Goal: Task Accomplishment & Management: Complete application form

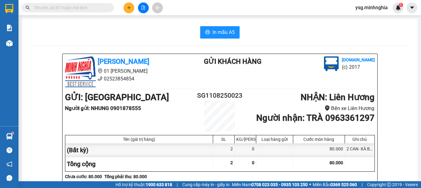
click at [123, 9] on div at bounding box center [143, 7] width 46 height 11
click at [125, 9] on button at bounding box center [129, 7] width 11 height 11
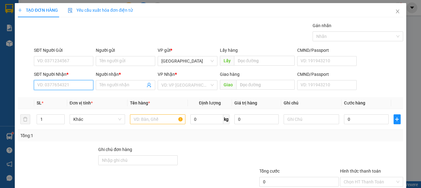
click at [81, 83] on input "SĐT Người Nhận *" at bounding box center [63, 85] width 59 height 10
click at [82, 98] on div "0965778610 - THƯ" at bounding box center [62, 97] width 51 height 7
type input "0965778610"
type input "THƯ"
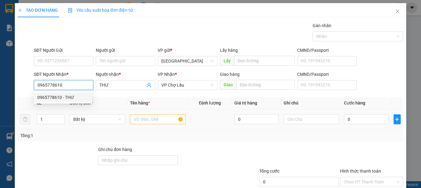
type input "0965778610"
click at [162, 119] on input "text" at bounding box center [157, 119] width 55 height 10
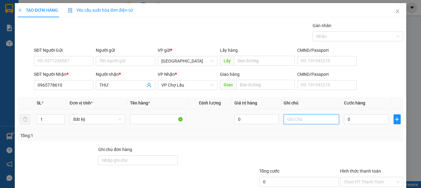
click at [302, 118] on input "text" at bounding box center [311, 119] width 55 height 10
type input "1 TH XỐP THIỆP"
click at [354, 113] on div "0" at bounding box center [366, 119] width 44 height 12
click at [353, 117] on input "0" at bounding box center [366, 119] width 44 height 10
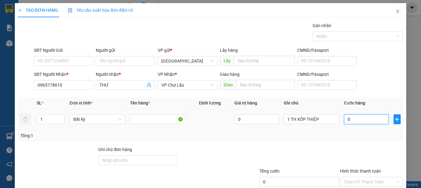
type input "5"
type input "50"
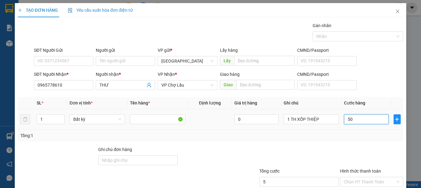
type input "50"
type input "50.000"
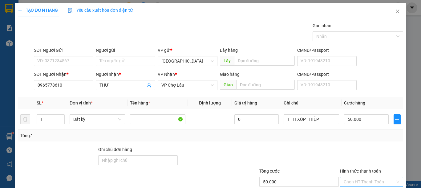
click at [364, 182] on input "Hình thức thanh toán" at bounding box center [369, 181] width 51 height 9
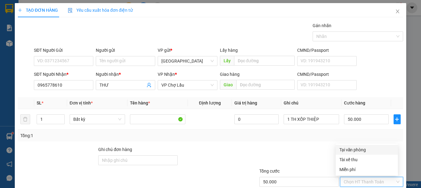
click at [346, 149] on div "Tại văn phòng" at bounding box center [367, 149] width 55 height 7
type input "0"
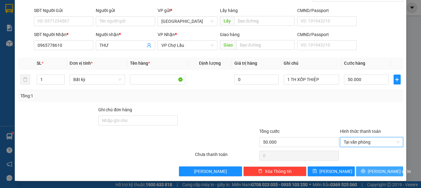
scroll to position [40, 0]
click at [365, 173] on span "printer" at bounding box center [363, 171] width 4 height 5
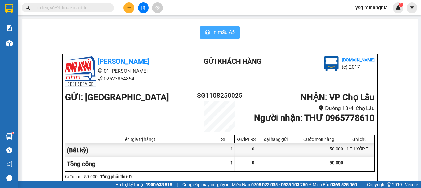
click at [219, 32] on span "In mẫu A5" at bounding box center [224, 32] width 22 height 8
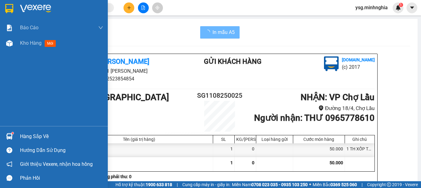
scroll to position [307, 0]
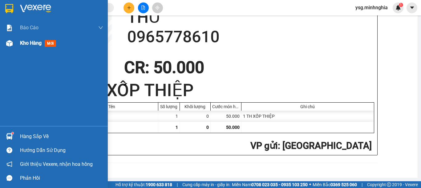
click at [5, 35] on div "Kho hàng mới" at bounding box center [54, 42] width 108 height 15
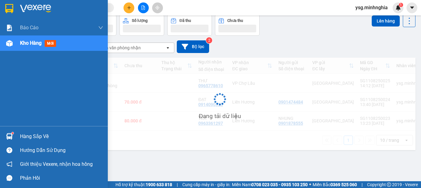
scroll to position [28, 0]
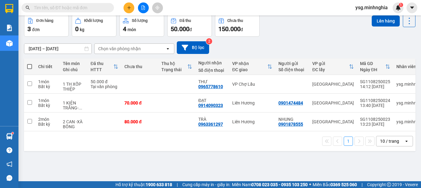
click at [128, 6] on icon "plus" at bounding box center [129, 8] width 4 height 4
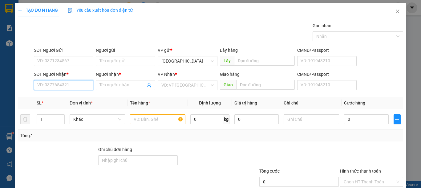
click at [82, 84] on input "SĐT Người Nhận *" at bounding box center [63, 85] width 59 height 10
click at [67, 101] on div "0962211019 - HOÀNG" at bounding box center [63, 97] width 59 height 10
type input "0962211019"
type input "HOÀNG"
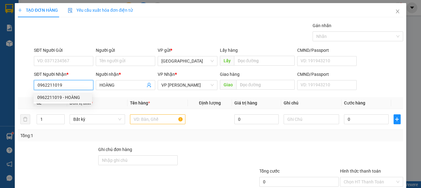
type input "0962211019"
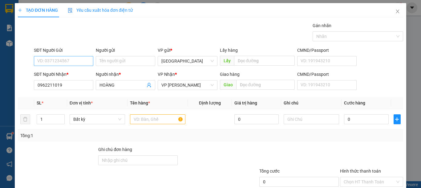
click at [69, 66] on div "SĐT Người Gửi VD: 0371234567" at bounding box center [63, 58] width 59 height 22
click at [81, 62] on input "SĐT Người Gửi" at bounding box center [63, 61] width 59 height 10
click at [73, 72] on div "0785185199" at bounding box center [62, 73] width 51 height 7
type input "0785185199"
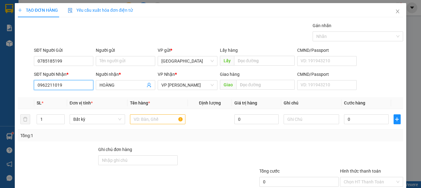
drag, startPoint x: 69, startPoint y: 85, endPoint x: 0, endPoint y: 85, distance: 68.7
click at [0, 85] on div "TẠO ĐƠN HÀNG Yêu cầu xuất hóa đơn điện tử Transit Pickup Surcharge Ids Transit …" at bounding box center [210, 94] width 421 height 188
click at [150, 119] on input "text" at bounding box center [157, 119] width 55 height 10
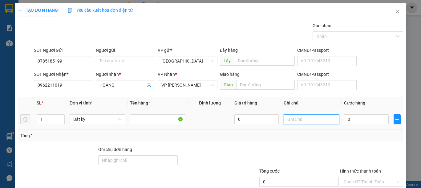
click at [307, 119] on input "text" at bounding box center [311, 119] width 55 height 10
drag, startPoint x: 307, startPoint y: 119, endPoint x: 276, endPoint y: 123, distance: 31.1
click at [276, 123] on tr "1 Bất kỳ 0 1 HỘP GIẤY-CHIM(KO BAO CHẾT) 0" at bounding box center [210, 119] width 385 height 21
type input "1 HỘP GIẤY-CHIM([PERSON_NAME] CHẾT)"
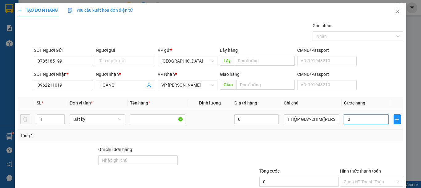
click at [350, 119] on input "0" at bounding box center [366, 119] width 44 height 10
type input "5"
type input "50"
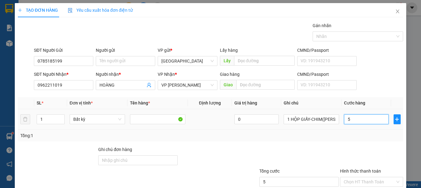
type input "50"
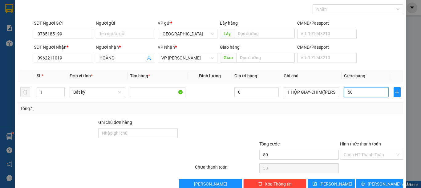
scroll to position [40, 0]
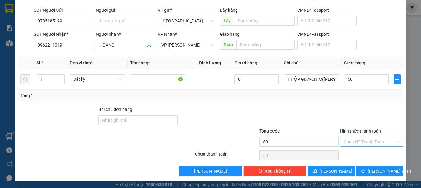
type input "50.000"
click at [370, 139] on input "Hình thức thanh toán" at bounding box center [369, 141] width 51 height 9
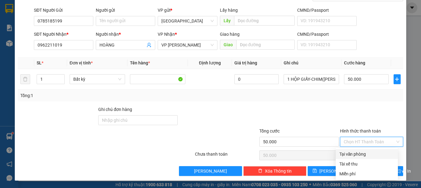
click at [355, 153] on div "Tại văn phòng" at bounding box center [367, 154] width 55 height 7
type input "0"
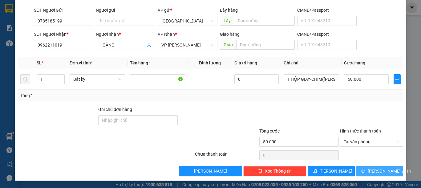
click at [364, 169] on icon "printer" at bounding box center [363, 171] width 4 height 4
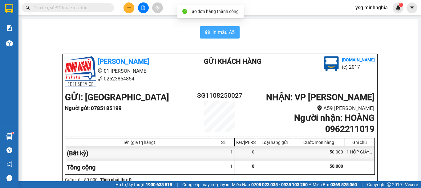
click at [230, 33] on span "In mẫu A5" at bounding box center [224, 32] width 22 height 8
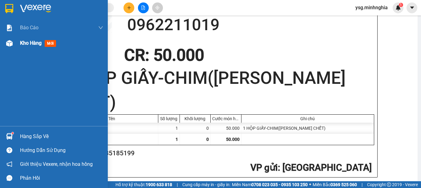
click at [13, 44] on div at bounding box center [9, 43] width 11 height 11
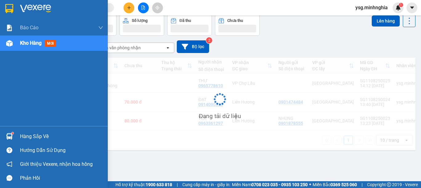
scroll to position [28, 0]
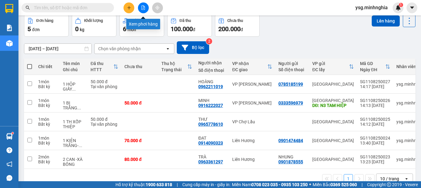
click at [144, 7] on icon "file-add" at bounding box center [143, 8] width 4 height 4
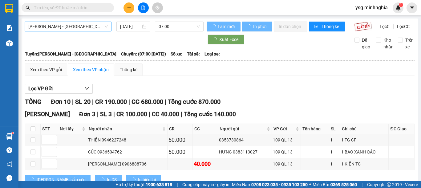
click at [93, 27] on span "[PERSON_NAME] - [GEOGRAPHIC_DATA]" at bounding box center [67, 26] width 79 height 9
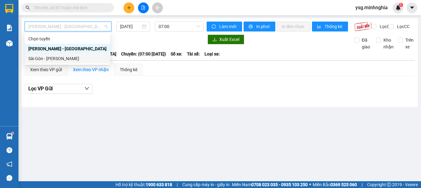
click at [65, 57] on div "Sài Gòn - [PERSON_NAME]" at bounding box center [67, 58] width 78 height 7
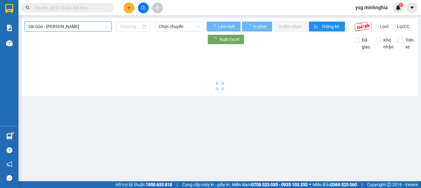
type input "[DATE]"
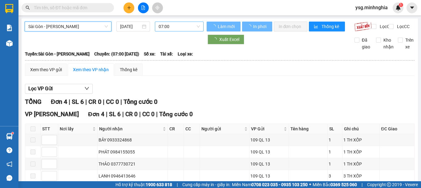
click at [185, 26] on span "07:00" at bounding box center [179, 26] width 41 height 9
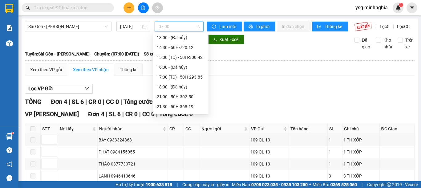
scroll to position [79, 0]
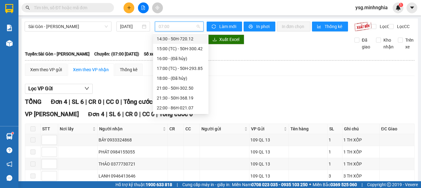
click at [183, 36] on div "14:30 - 50H-720.12" at bounding box center [181, 38] width 48 height 7
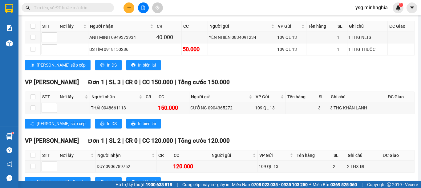
scroll to position [131, 0]
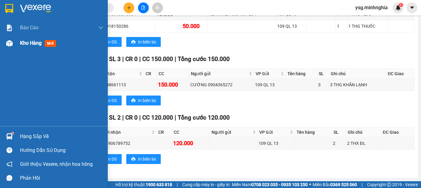
click at [10, 46] on img at bounding box center [9, 43] width 6 height 6
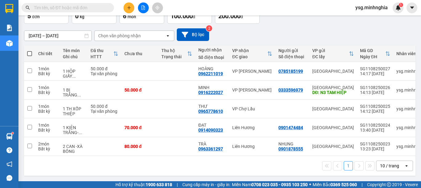
scroll to position [44, 0]
click at [31, 51] on label at bounding box center [29, 54] width 5 height 6
click at [30, 51] on input "checkbox" at bounding box center [30, 51] width 0 height 0
checkbox input "true"
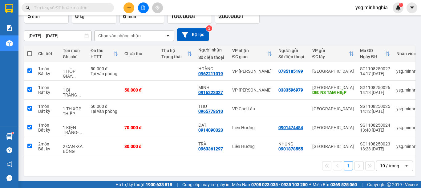
checkbox input "true"
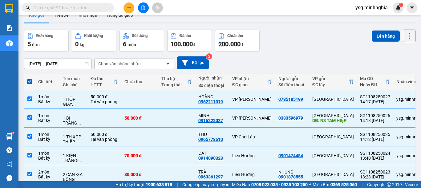
scroll to position [0, 0]
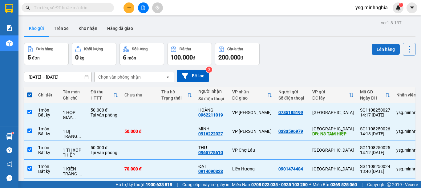
click at [372, 49] on button "Lên hàng" at bounding box center [386, 49] width 28 height 11
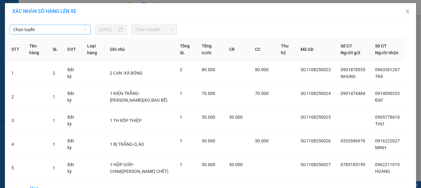
click at [63, 29] on span "Chọn tuyến" at bounding box center [50, 29] width 74 height 9
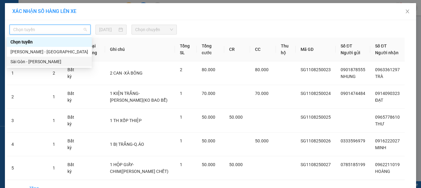
click at [36, 60] on div "Sài Gòn - [PERSON_NAME]" at bounding box center [49, 61] width 78 height 7
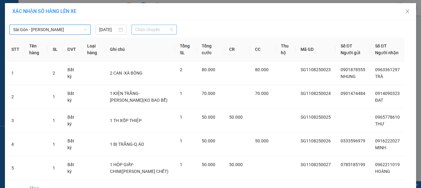
click at [152, 28] on span "Chọn chuyến" at bounding box center [154, 29] width 38 height 9
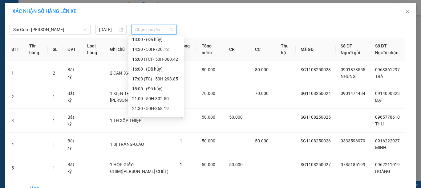
scroll to position [79, 0]
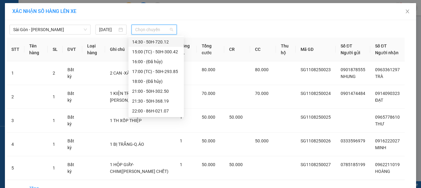
click at [164, 40] on div "14:30 - 50H-720.12" at bounding box center [156, 42] width 48 height 7
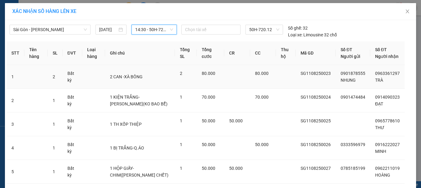
scroll to position [54, 0]
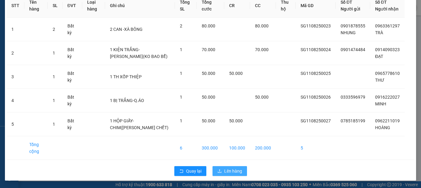
click at [230, 171] on span "Lên hàng" at bounding box center [233, 171] width 18 height 7
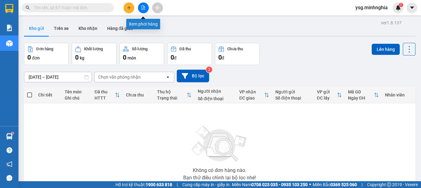
click at [141, 5] on button at bounding box center [143, 7] width 11 height 11
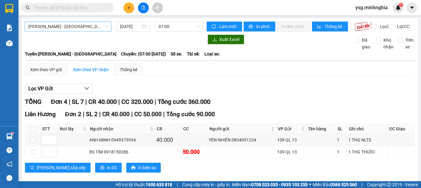
click at [79, 30] on span "[PERSON_NAME] - [GEOGRAPHIC_DATA]" at bounding box center [67, 26] width 79 height 9
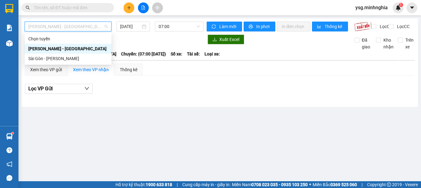
click at [62, 59] on div "Sài Gòn - [PERSON_NAME]" at bounding box center [67, 58] width 79 height 7
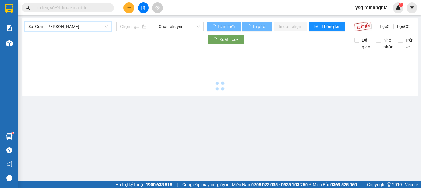
type input "[DATE]"
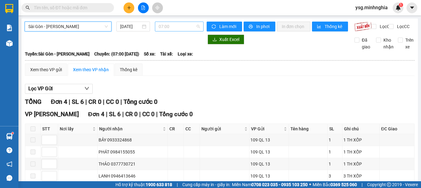
click at [190, 27] on span "07:00" at bounding box center [179, 26] width 41 height 9
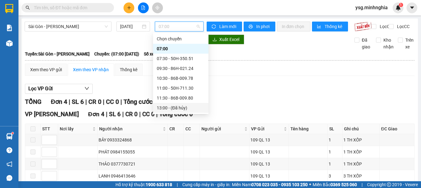
scroll to position [79, 0]
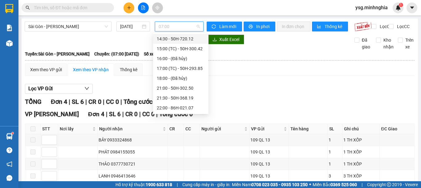
click at [185, 40] on div "14:30 - 50H-720.12" at bounding box center [181, 38] width 48 height 7
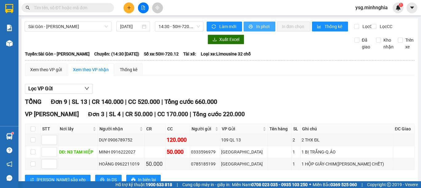
click at [256, 22] on button "In phơi" at bounding box center [260, 27] width 32 height 10
click at [181, 29] on span "14:30 - 50H-720.12" at bounding box center [179, 26] width 41 height 9
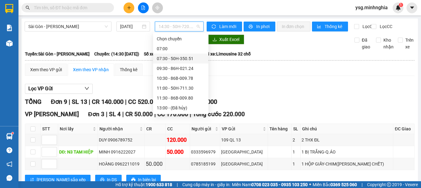
click at [168, 59] on div "07:30 - 50H-350.51" at bounding box center [181, 58] width 48 height 7
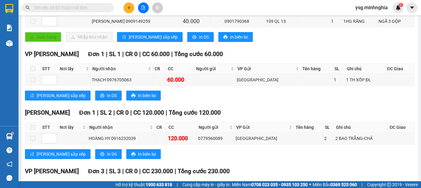
scroll to position [75, 0]
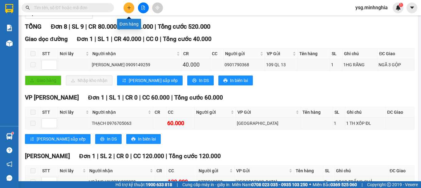
click at [127, 8] on icon "plus" at bounding box center [129, 8] width 4 height 4
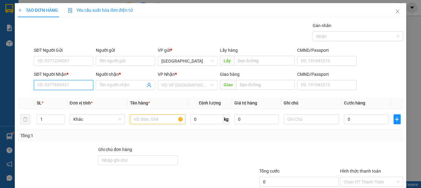
click at [81, 86] on input "SĐT Người Nhận *" at bounding box center [63, 85] width 59 height 10
paste input "0946001467"
type input "0946001467"
click at [83, 96] on div "0946001467 - GÁI RUỒI" at bounding box center [62, 97] width 51 height 7
type input "GÁI RUỒI"
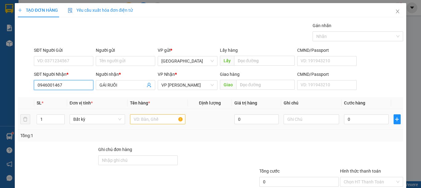
type input "0946001467"
click at [163, 122] on input "text" at bounding box center [157, 119] width 55 height 10
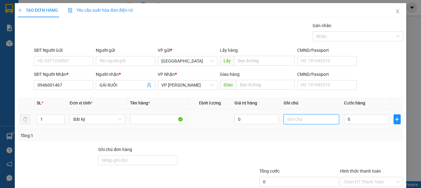
click at [298, 122] on input "text" at bounding box center [311, 119] width 55 height 10
type input "1 TH XỐP KO"
click at [353, 123] on input "0" at bounding box center [366, 119] width 44 height 10
type input "3"
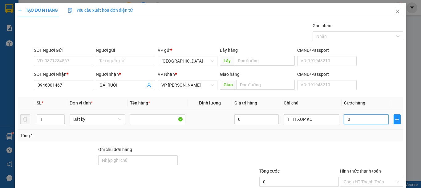
type input "3"
type input "30"
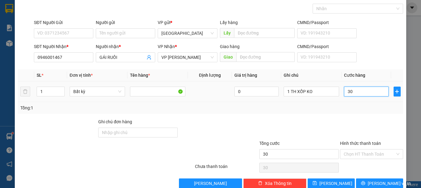
scroll to position [40, 0]
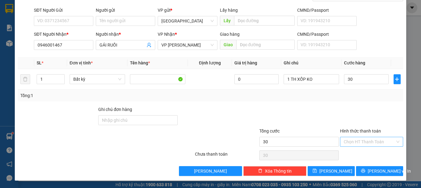
click at [361, 140] on input "Hình thức thanh toán" at bounding box center [369, 141] width 51 height 9
type input "30.000"
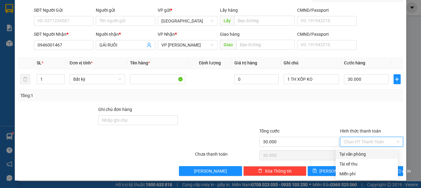
click at [357, 152] on div "Tại văn phòng" at bounding box center [367, 154] width 55 height 7
type input "0"
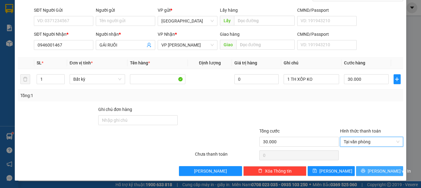
click at [365, 170] on icon "printer" at bounding box center [363, 171] width 4 height 4
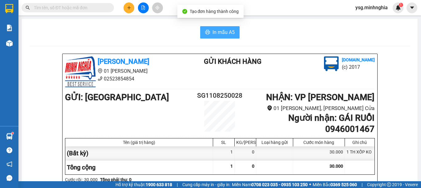
click at [216, 33] on span "In mẫu A5" at bounding box center [224, 32] width 22 height 8
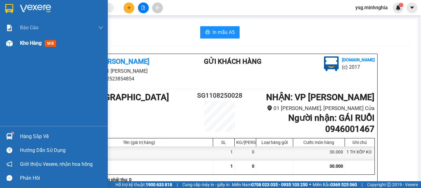
click at [7, 38] on div at bounding box center [9, 43] width 11 height 11
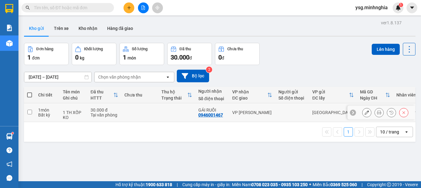
click at [144, 103] on td at bounding box center [139, 112] width 37 height 19
checkbox input "true"
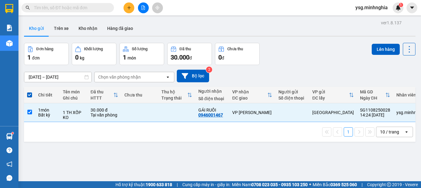
click at [144, 8] on icon "file-add" at bounding box center [143, 8] width 4 height 4
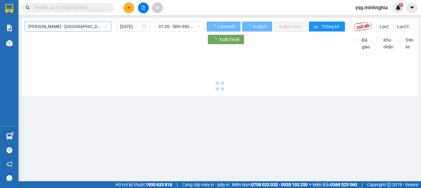
click at [75, 29] on span "Phan Rí - Sài Gòn" at bounding box center [67, 26] width 79 height 9
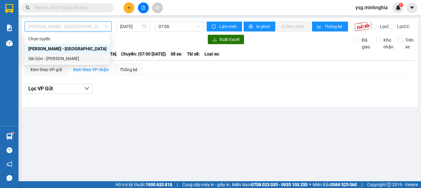
click at [60, 60] on div "Sài Gòn - [PERSON_NAME]" at bounding box center [67, 58] width 78 height 7
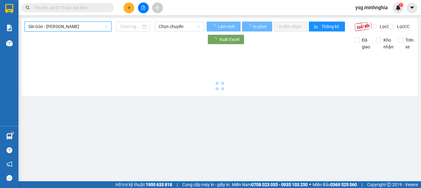
type input "11/08/2025"
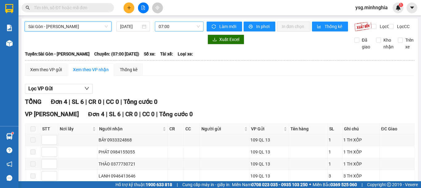
click at [159, 25] on span "07:00" at bounding box center [179, 26] width 41 height 9
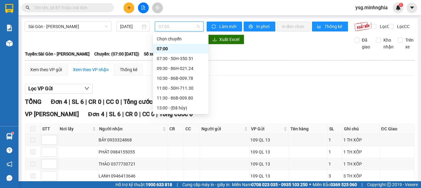
click at [182, 114] on div "14:30 - 50H-720.12" at bounding box center [181, 117] width 48 height 7
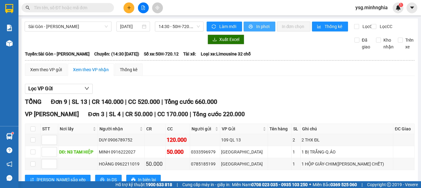
click at [256, 26] on span "In phơi" at bounding box center [263, 26] width 14 height 7
click at [32, 70] on div "Xem theo VP gửi" at bounding box center [46, 69] width 42 height 12
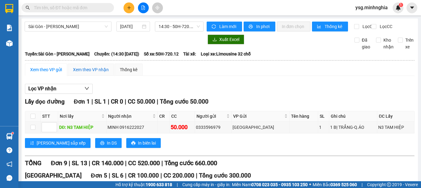
click at [89, 70] on div "Xem theo VP nhận" at bounding box center [91, 69] width 36 height 7
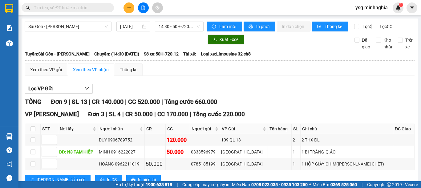
scroll to position [238, 0]
click at [128, 11] on button at bounding box center [129, 7] width 11 height 11
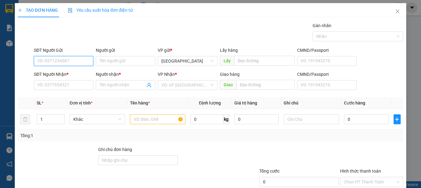
type input "9"
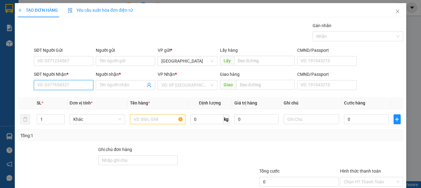
click at [68, 82] on input "SĐT Người Nhận *" at bounding box center [63, 85] width 59 height 10
click at [58, 98] on div "0384825999 - CHIẾN" at bounding box center [62, 97] width 51 height 7
type input "0384825999"
type input "CHIẾN"
type input "0384825999"
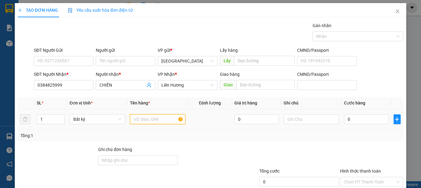
click at [156, 123] on input "text" at bounding box center [157, 119] width 55 height 10
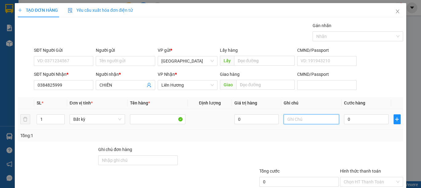
click at [321, 117] on input "text" at bounding box center [311, 119] width 55 height 10
type input "1 BAO TRẮNG-DÉP"
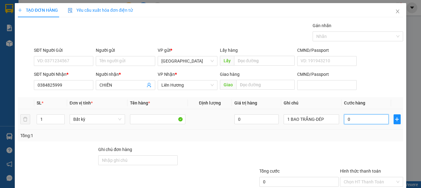
click at [352, 117] on input "0" at bounding box center [366, 119] width 44 height 10
type input "5"
type input "50"
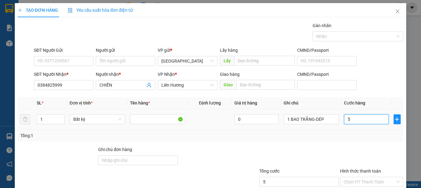
type input "50"
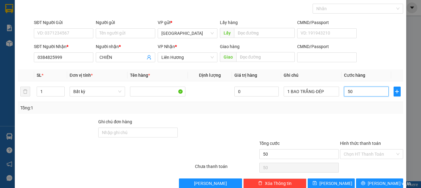
scroll to position [40, 0]
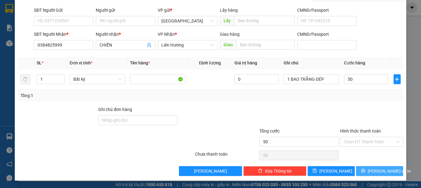
type input "50.000"
click at [373, 169] on span "[PERSON_NAME] và In" at bounding box center [389, 171] width 43 height 7
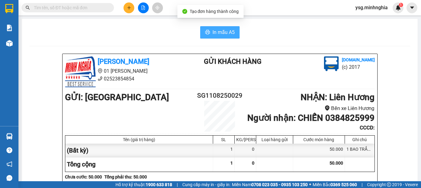
click at [205, 34] on icon "printer" at bounding box center [207, 32] width 5 height 5
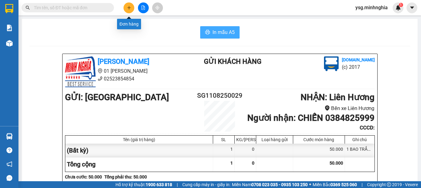
click at [124, 8] on button at bounding box center [129, 7] width 11 height 11
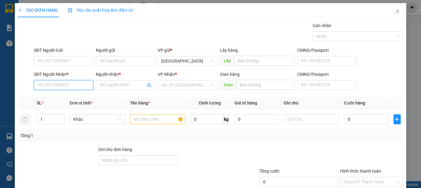
click at [50, 84] on input "SĐT Người Nhận *" at bounding box center [63, 85] width 59 height 10
click at [66, 96] on div "0919350514 - BẢO" at bounding box center [62, 97] width 51 height 7
type input "0919350514"
type input "BẢO"
type input "0919350514"
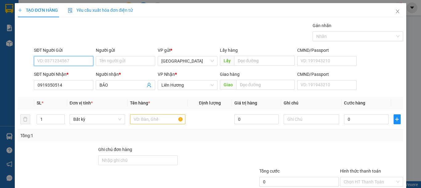
click at [70, 62] on input "SĐT Người Gửi" at bounding box center [63, 61] width 59 height 10
click at [70, 71] on div "0985122758 - MẠNH" at bounding box center [62, 73] width 51 height 7
type input "0985122758"
type input "MẠNH"
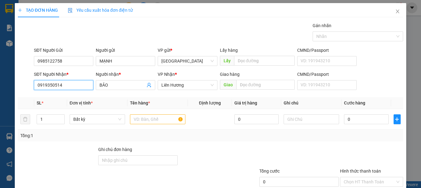
drag, startPoint x: 68, startPoint y: 87, endPoint x: 0, endPoint y: 87, distance: 68.1
click at [0, 87] on div "TẠO ĐƠN HÀNG Yêu cầu xuất hóa đơn điện tử Transit Pickup Surcharge Ids Transit …" at bounding box center [210, 94] width 421 height 188
type input "2"
click at [59, 116] on span "up" at bounding box center [61, 118] width 4 height 4
click at [132, 116] on input "text" at bounding box center [157, 119] width 55 height 10
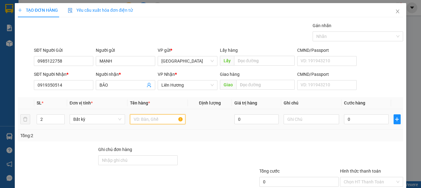
click at [132, 117] on input "text" at bounding box center [157, 119] width 55 height 10
type input "1"
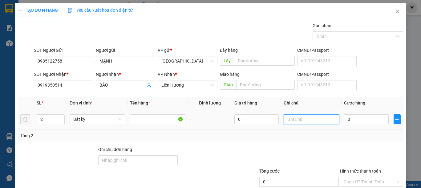
click at [284, 119] on input "text" at bounding box center [311, 119] width 55 height 10
type input "1 BAO XANH NHANG 1 BAO XANH GIẤY"
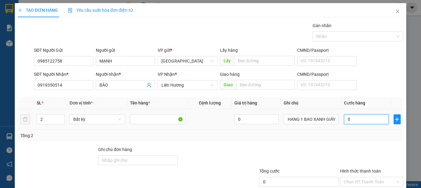
scroll to position [0, 0]
click at [357, 121] on input "0" at bounding box center [366, 119] width 44 height 10
type input "1"
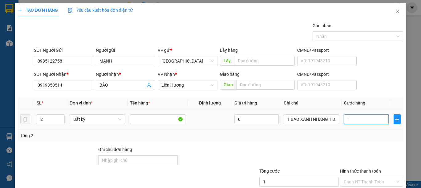
type input "10"
type input "100"
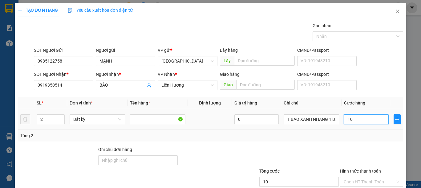
type input "100"
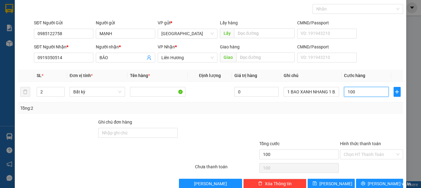
scroll to position [40, 0]
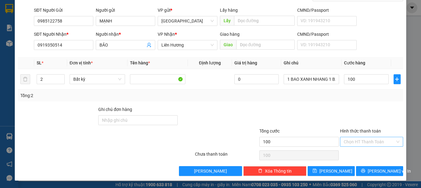
type input "100.000"
click at [380, 137] on input "Hình thức thanh toán" at bounding box center [369, 141] width 51 height 9
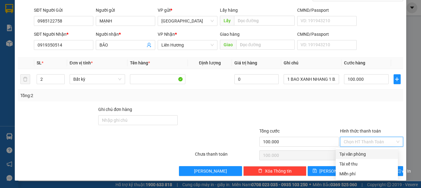
click at [371, 155] on div "Tại văn phòng" at bounding box center [367, 154] width 55 height 7
type input "0"
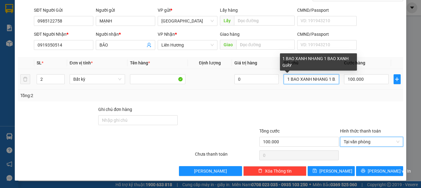
click at [324, 77] on input "1 BAO XANH NHANG 1 BAO XANH GIẤY" at bounding box center [311, 79] width 55 height 10
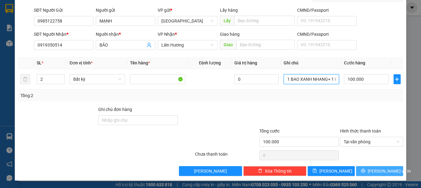
type input "1 BAO XANH NHANG+ 1 BAO XANH GIẤY"
click at [373, 171] on span "[PERSON_NAME] và In" at bounding box center [389, 171] width 43 height 7
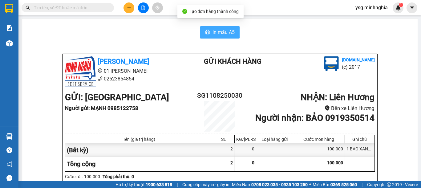
click at [212, 27] on button "In mẫu A5" at bounding box center [219, 32] width 39 height 12
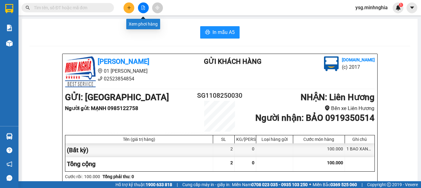
click at [144, 10] on button at bounding box center [143, 7] width 11 height 11
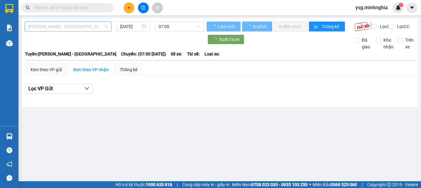
click at [81, 31] on span "[PERSON_NAME] - [GEOGRAPHIC_DATA]" at bounding box center [67, 26] width 79 height 9
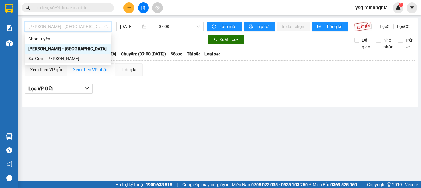
click at [63, 56] on div "Sài Gòn - [PERSON_NAME]" at bounding box center [67, 58] width 79 height 7
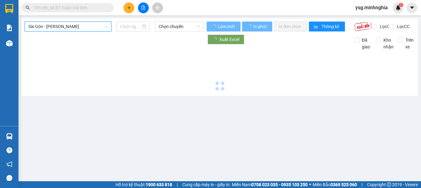
type input "[DATE]"
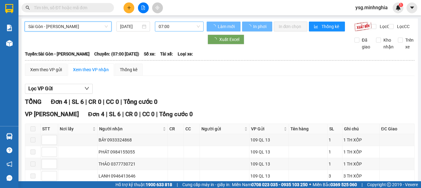
click at [165, 23] on span "07:00" at bounding box center [179, 26] width 41 height 9
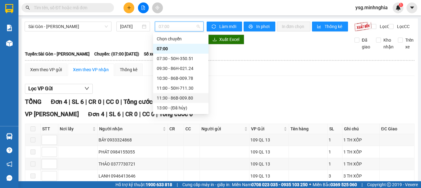
scroll to position [79, 0]
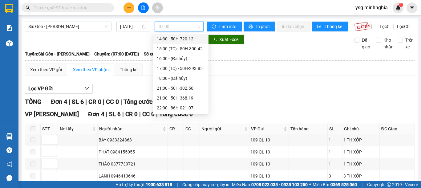
click at [181, 42] on div "14:30 - 50H-720.12" at bounding box center [181, 38] width 48 height 7
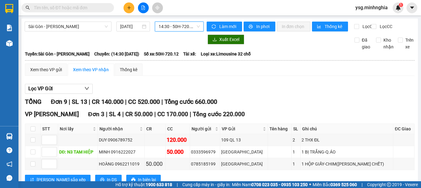
click at [190, 26] on span "14:30 - 50H-720.12" at bounding box center [179, 26] width 41 height 9
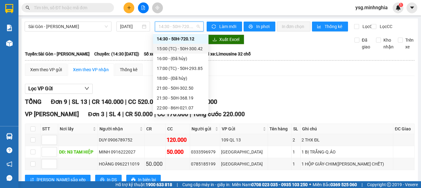
click at [193, 49] on div "15:00 (TC) - 50H-300.42" at bounding box center [181, 48] width 48 height 7
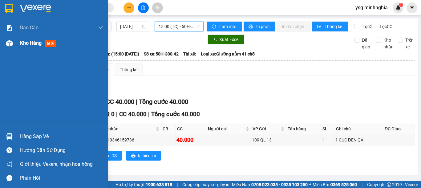
click at [11, 48] on div at bounding box center [9, 43] width 11 height 11
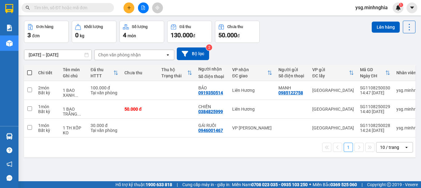
scroll to position [28, 0]
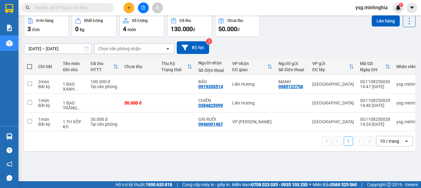
click at [27, 66] on span at bounding box center [29, 66] width 5 height 5
click at [30, 63] on input "checkbox" at bounding box center [30, 63] width 0 height 0
checkbox input "true"
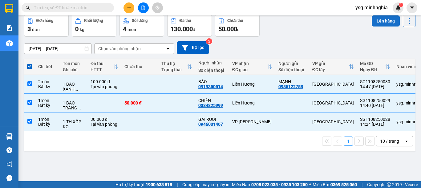
click at [384, 22] on button "Lên hàng" at bounding box center [386, 20] width 28 height 11
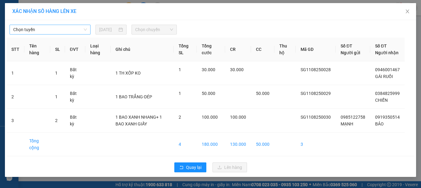
click at [59, 29] on span "Chọn tuyến" at bounding box center [50, 29] width 74 height 9
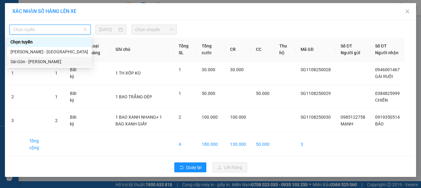
click at [31, 62] on div "Sài Gòn - [PERSON_NAME]" at bounding box center [49, 61] width 78 height 7
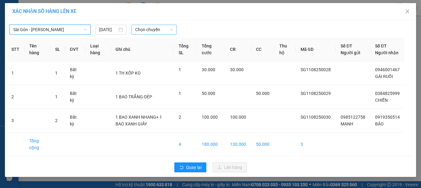
click at [146, 31] on span "Chọn chuyến" at bounding box center [154, 29] width 38 height 9
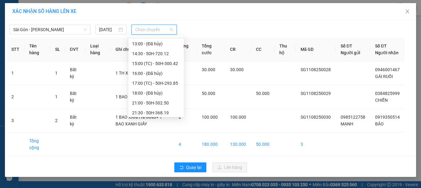
scroll to position [79, 0]
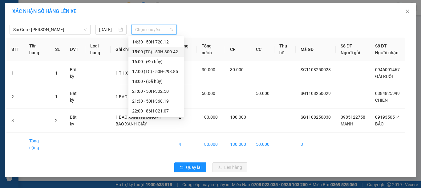
click at [157, 47] on div "15:00 (TC) - 50H-300.42" at bounding box center [155, 52] width 55 height 10
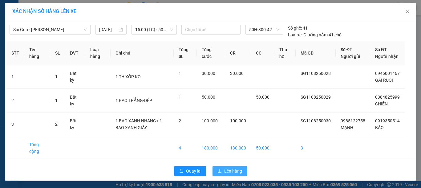
click at [230, 174] on span "Lên hàng" at bounding box center [233, 171] width 18 height 7
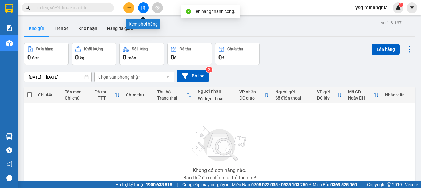
click at [146, 5] on button at bounding box center [143, 7] width 11 height 11
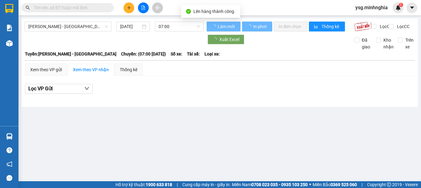
click at [75, 31] on div "[PERSON_NAME] - [GEOGRAPHIC_DATA]" at bounding box center [68, 27] width 87 height 10
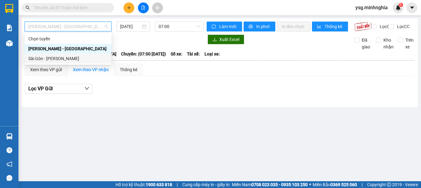
click at [56, 63] on body "Kết quả tìm kiếm ( 0 ) Bộ lọc Ngày tạo đơn gần nhất No Data ysg.minhnghia 1 Báo…" at bounding box center [210, 94] width 421 height 188
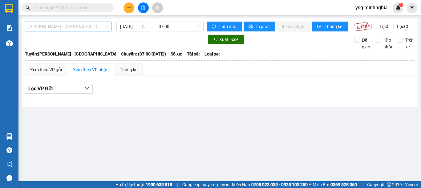
click at [78, 26] on span "[PERSON_NAME] - [GEOGRAPHIC_DATA]" at bounding box center [67, 26] width 79 height 9
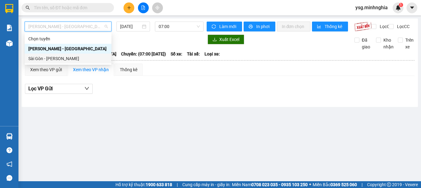
click at [55, 56] on div "Sài Gòn - [PERSON_NAME]" at bounding box center [67, 58] width 79 height 7
type input "[DATE]"
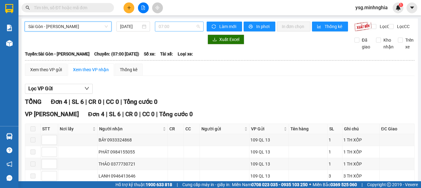
click at [174, 30] on span "07:00" at bounding box center [179, 26] width 41 height 9
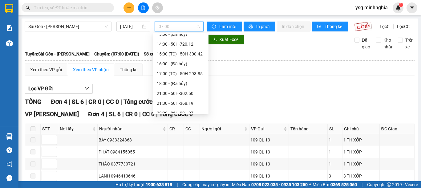
scroll to position [79, 0]
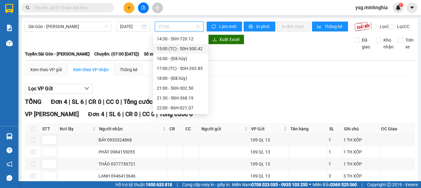
click at [188, 47] on div "15:00 (TC) - 50H-300.42" at bounding box center [181, 48] width 48 height 7
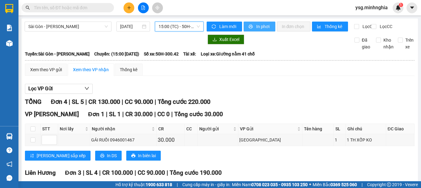
click at [258, 29] on span "In phơi" at bounding box center [263, 26] width 14 height 7
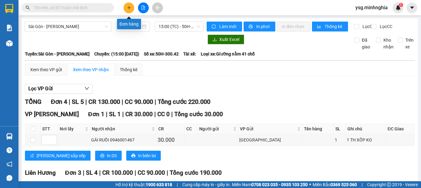
click at [127, 9] on icon "plus" at bounding box center [129, 8] width 4 height 4
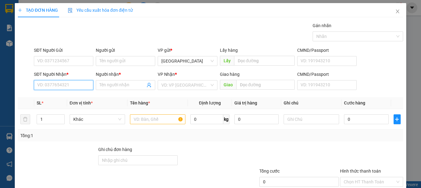
click at [60, 85] on input "SĐT Người Nhận *" at bounding box center [63, 85] width 59 height 10
click at [62, 85] on input "SĐT Người Nhận *" at bounding box center [63, 85] width 59 height 10
click at [66, 84] on input "SĐT Người Nhận *" at bounding box center [63, 85] width 59 height 10
click at [53, 87] on input "SĐT Người Nhận *" at bounding box center [63, 85] width 59 height 10
type input "0938648937"
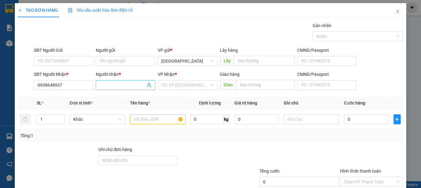
click at [101, 84] on input "Người nhận *" at bounding box center [123, 85] width 46 height 7
type input "CƯƠNG"
click at [166, 84] on input "search" at bounding box center [185, 84] width 48 height 9
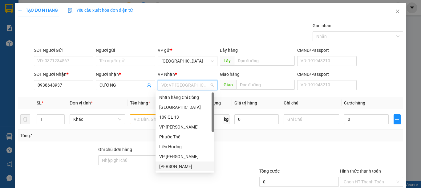
click at [180, 164] on div "[PERSON_NAME]" at bounding box center [184, 166] width 51 height 7
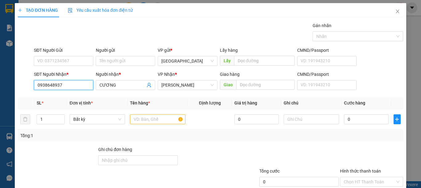
drag, startPoint x: 67, startPoint y: 85, endPoint x: 0, endPoint y: 82, distance: 67.5
click at [0, 83] on div "TẠO ĐƠN HÀNG Yêu cầu xuất hóa đơn điện tử Transit Pickup Surcharge Ids Transit …" at bounding box center [210, 94] width 421 height 188
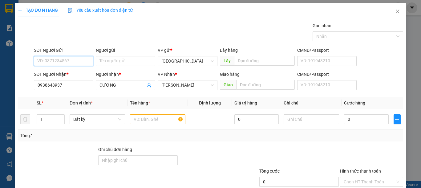
click at [69, 64] on input "SĐT Người Gửi" at bounding box center [63, 61] width 59 height 10
drag, startPoint x: 69, startPoint y: 64, endPoint x: 0, endPoint y: 53, distance: 70.2
click at [0, 53] on div "TẠO ĐƠN HÀNG Yêu cầu xuất hóa đơn điện tử Transit Pickup Surcharge Ids Transit …" at bounding box center [210, 94] width 421 height 188
type input "0932222680"
drag, startPoint x: 146, startPoint y: 119, endPoint x: 203, endPoint y: 123, distance: 57.4
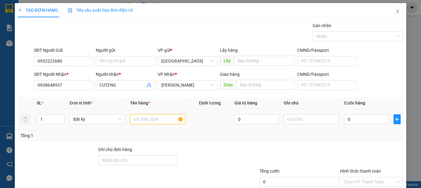
click at [146, 119] on input "text" at bounding box center [157, 119] width 55 height 10
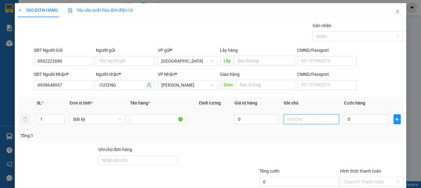
click at [291, 118] on input "text" at bounding box center [311, 119] width 55 height 10
click at [291, 119] on input "text" at bounding box center [311, 119] width 55 height 10
type input "1 HỘP GIẤY PT"
click at [355, 122] on input "0" at bounding box center [366, 119] width 44 height 10
type input "4"
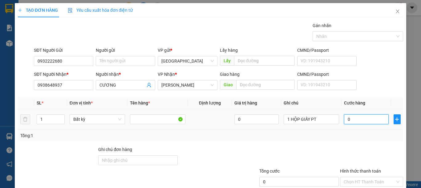
type input "4"
type input "40"
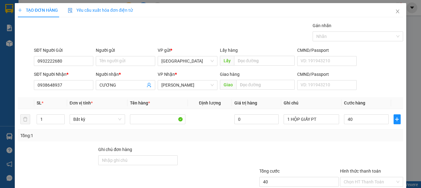
type input "40.000"
drag, startPoint x: 67, startPoint y: 85, endPoint x: 0, endPoint y: 85, distance: 66.9
click at [0, 85] on div "TẠO ĐƠN HÀNG Yêu cầu xuất hóa đơn điện tử Transit Pickup Surcharge Ids Transit …" at bounding box center [210, 94] width 421 height 188
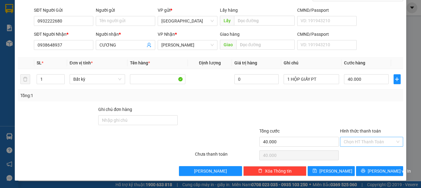
click at [373, 144] on input "Hình thức thanh toán" at bounding box center [369, 141] width 51 height 9
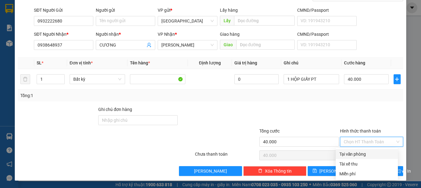
click at [362, 156] on div "Tại văn phòng" at bounding box center [367, 154] width 55 height 7
type input "0"
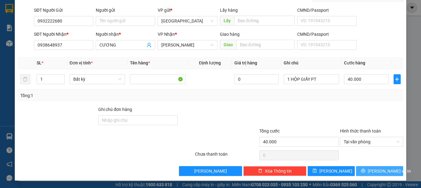
click at [368, 169] on button "[PERSON_NAME] và In" at bounding box center [379, 171] width 47 height 10
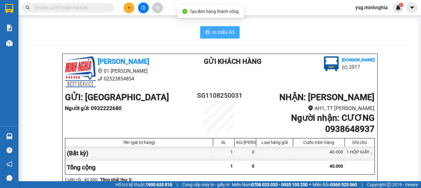
click at [215, 32] on span "In mẫu A5" at bounding box center [224, 32] width 22 height 8
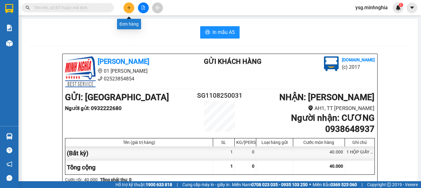
click at [130, 9] on icon "plus" at bounding box center [129, 8] width 4 height 4
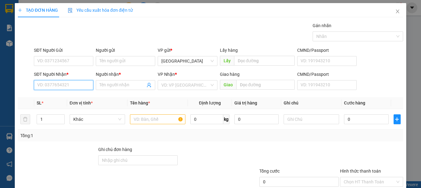
click at [70, 84] on input "SĐT Người Nhận *" at bounding box center [63, 85] width 59 height 10
click at [72, 96] on div "0938274725 - HUY" at bounding box center [67, 97] width 61 height 7
type input "0938274725"
type input "HUY"
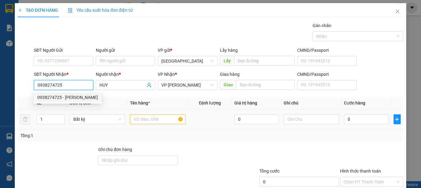
type input "0938274725"
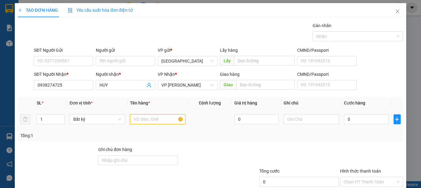
click at [160, 121] on input "text" at bounding box center [157, 119] width 55 height 10
click at [68, 62] on input "SĐT Người Gửi" at bounding box center [63, 61] width 59 height 10
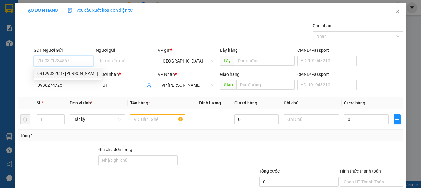
click at [70, 71] on div "0912932203 - THANH" at bounding box center [67, 73] width 61 height 7
type input "0912932203"
type input "THANH"
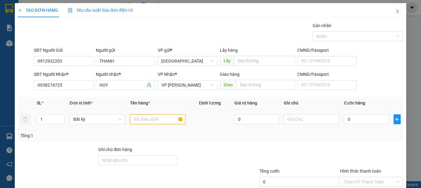
click at [147, 120] on input "text" at bounding box center [157, 119] width 55 height 10
click at [298, 125] on td at bounding box center [311, 119] width 60 height 21
click at [299, 110] on td at bounding box center [311, 119] width 60 height 21
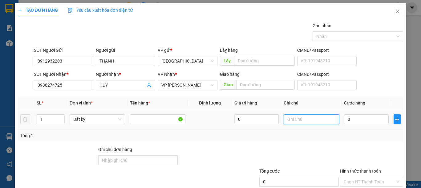
click at [296, 120] on input "text" at bounding box center [311, 119] width 55 height 10
type input "1 CỤC VÀNG-PT"
click at [349, 119] on input "0" at bounding box center [366, 119] width 44 height 10
type input "5"
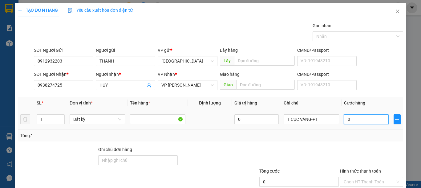
type input "5"
type input "50"
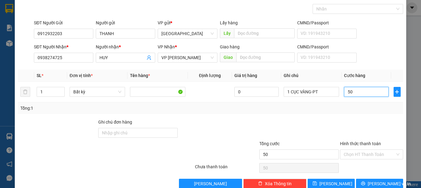
scroll to position [40, 0]
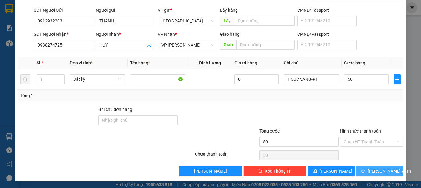
type input "50.000"
click at [375, 171] on span "[PERSON_NAME] và In" at bounding box center [389, 171] width 43 height 7
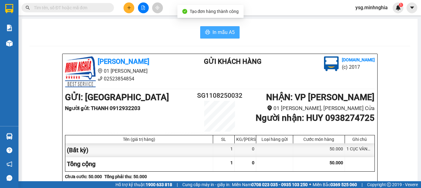
click at [224, 31] on span "In mẫu A5" at bounding box center [224, 32] width 22 height 8
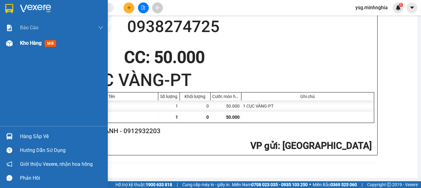
click at [5, 46] on div at bounding box center [9, 43] width 11 height 11
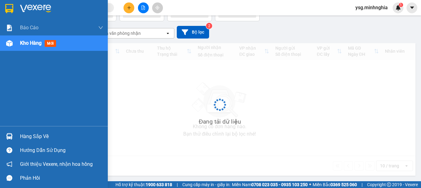
scroll to position [28, 0]
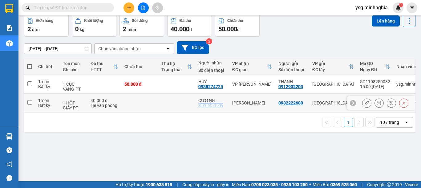
drag, startPoint x: 197, startPoint y: 104, endPoint x: 228, endPoint y: 105, distance: 30.8
click at [228, 105] on td "CƯƠNG 0938648937" at bounding box center [212, 103] width 34 height 19
checkbox input "true"
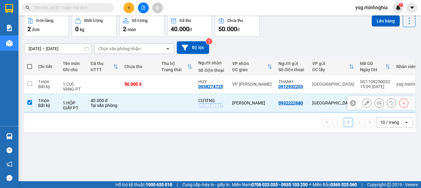
copy div "0938648937"
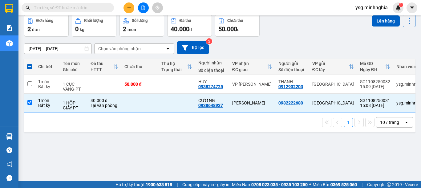
click at [100, 11] on span at bounding box center [68, 7] width 92 height 9
click at [100, 7] on input "text" at bounding box center [70, 7] width 73 height 7
paste input "0938648937"
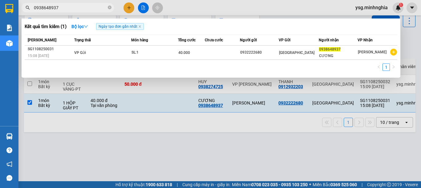
type input "0938648937"
click at [230, 158] on div at bounding box center [210, 94] width 421 height 188
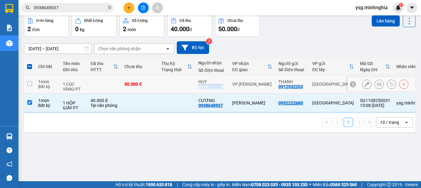
drag, startPoint x: 199, startPoint y: 87, endPoint x: 223, endPoint y: 87, distance: 24.0
click at [223, 87] on div "HUY 0938274725" at bounding box center [212, 84] width 28 height 10
checkbox input "true"
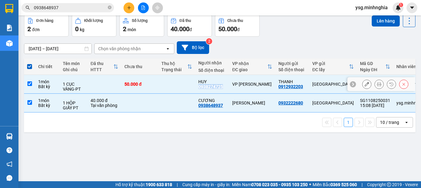
copy div "0938274725"
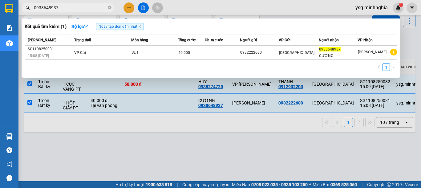
click at [93, 7] on input "0938648937" at bounding box center [70, 7] width 73 height 7
drag, startPoint x: 93, startPoint y: 7, endPoint x: 30, endPoint y: -3, distance: 64.2
click at [30, 0] on html "Kết quả tìm kiếm ( 1 ) Bộ lọc Ngày tạo đơn gần nhất Mã ĐH Trạng thái Món hàng T…" at bounding box center [210, 94] width 421 height 188
paste input "274725"
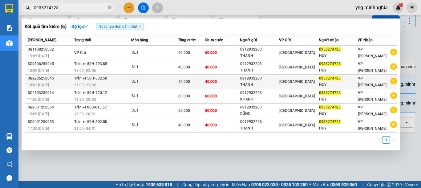
type input "0938274725"
click at [183, 77] on td "40.000" at bounding box center [191, 82] width 27 height 14
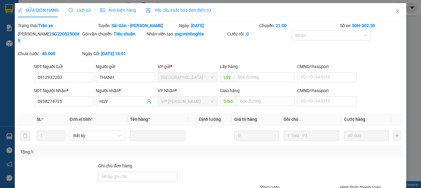
type input "0912932203"
type input "0938274725"
type input "40.000"
click at [396, 10] on icon "close" at bounding box center [397, 12] width 3 height 4
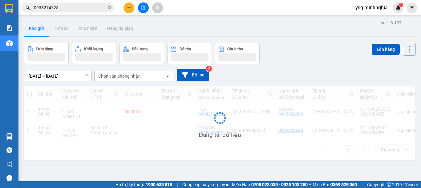
click at [77, 8] on input "0938274725" at bounding box center [70, 7] width 73 height 7
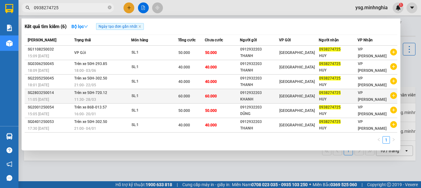
click at [215, 94] on span "60.000" at bounding box center [211, 96] width 12 height 4
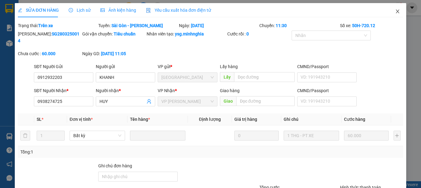
type input "0912932203"
type input "0938274725"
type input "60.000"
drag, startPoint x: 388, startPoint y: 13, endPoint x: 168, endPoint y: 13, distance: 220.6
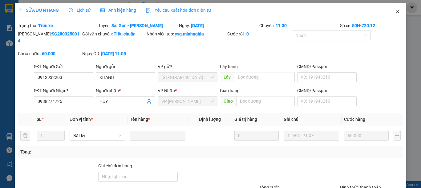
click at [389, 13] on span "Close" at bounding box center [397, 11] width 17 height 17
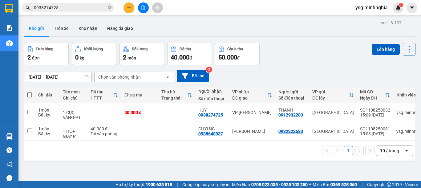
click at [76, 9] on input "0938274725" at bounding box center [70, 7] width 73 height 7
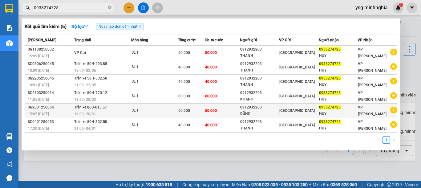
click at [192, 113] on div "50.000" at bounding box center [191, 110] width 26 height 7
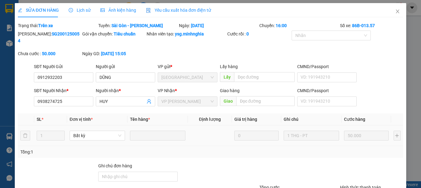
type input "0912932203"
type input "0938274725"
type input "50.000"
click at [395, 11] on icon "close" at bounding box center [397, 11] width 5 height 5
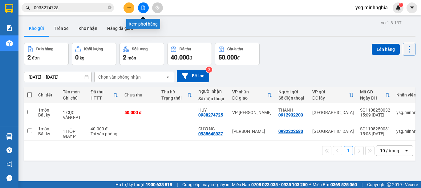
click at [144, 8] on icon "file-add" at bounding box center [143, 8] width 4 height 4
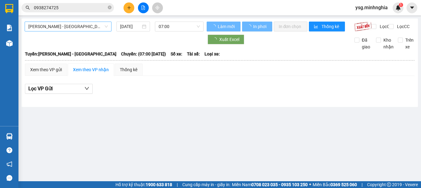
click at [85, 28] on span "[PERSON_NAME] - [GEOGRAPHIC_DATA]" at bounding box center [67, 26] width 79 height 9
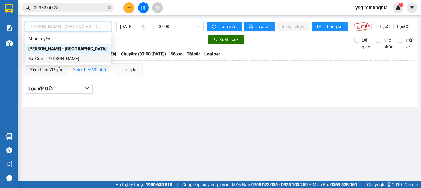
click at [65, 61] on div "Sài Gòn - [PERSON_NAME]" at bounding box center [67, 58] width 79 height 7
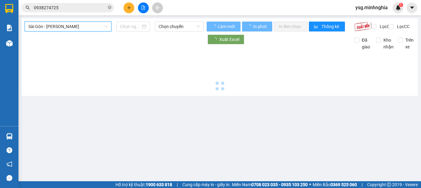
type input "[DATE]"
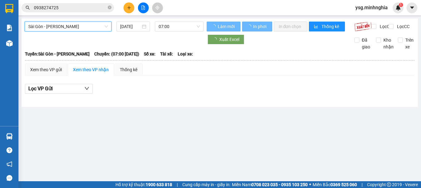
click at [176, 28] on span "07:00" at bounding box center [179, 26] width 41 height 9
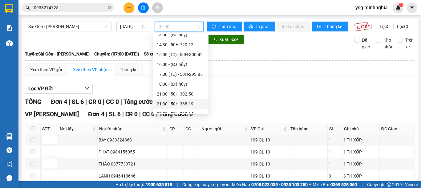
scroll to position [79, 0]
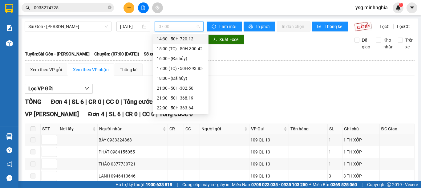
click at [185, 39] on div "14:30 - 50H-720.12" at bounding box center [181, 38] width 48 height 7
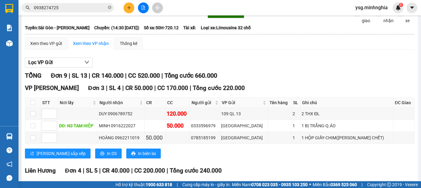
scroll to position [7, 0]
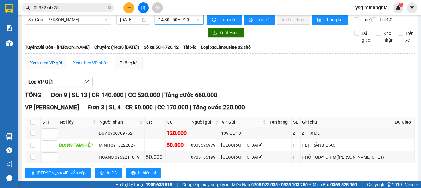
click at [41, 66] on div "Xem theo VP gửi" at bounding box center [46, 62] width 32 height 7
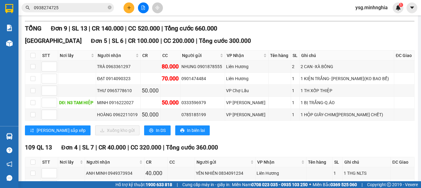
scroll to position [136, 0]
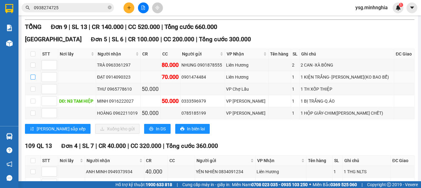
click at [31, 79] on input "checkbox" at bounding box center [33, 77] width 5 height 5
checkbox input "true"
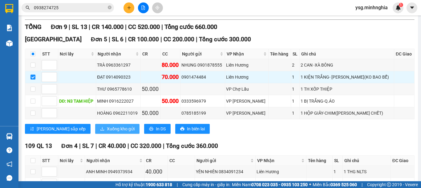
click at [107, 132] on span "Xuống kho gửi" at bounding box center [121, 128] width 28 height 7
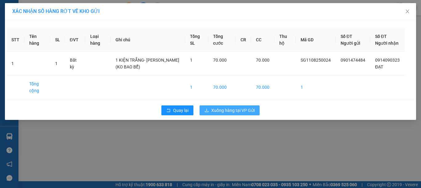
click at [241, 114] on span "Xuống hàng tại VP Gửi" at bounding box center [232, 110] width 43 height 7
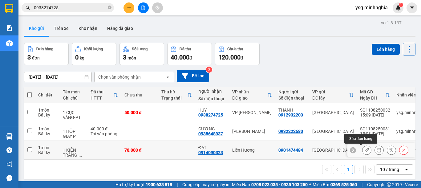
click at [364, 152] on button at bounding box center [367, 150] width 9 height 11
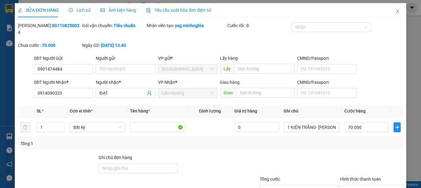
type input "0901474484"
type input "0914090323"
type input "70.000"
drag, startPoint x: 67, startPoint y: 88, endPoint x: 21, endPoint y: 86, distance: 45.6
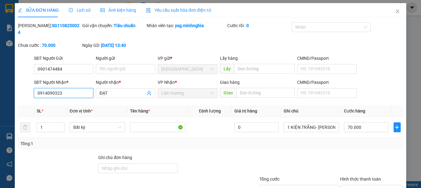
click at [21, 86] on div "SĐT Người Nhận * 0914090323 0914090323 Người nhận * ĐẠT VP Nhận * Liên Hương Gi…" at bounding box center [210, 90] width 387 height 22
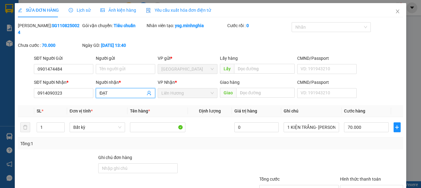
click at [115, 90] on input "ĐẠT" at bounding box center [123, 93] width 46 height 7
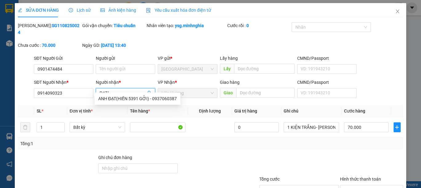
paste input "0914090323"
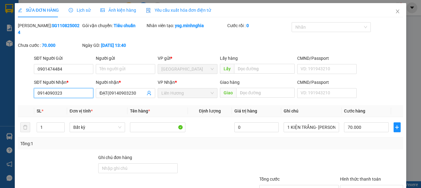
drag, startPoint x: 73, startPoint y: 84, endPoint x: 0, endPoint y: 84, distance: 73.0
click at [0, 84] on div "SỬA ĐƠN HÀNG Lịch sử Ảnh kiện hàng Yêu cầu xuất hóa đơn điện tử Total Paid Fee …" at bounding box center [210, 94] width 421 height 188
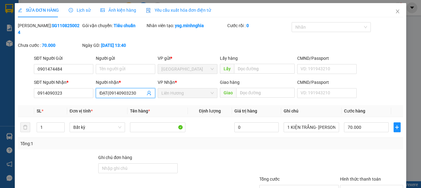
drag, startPoint x: 138, startPoint y: 87, endPoint x: 108, endPoint y: 89, distance: 30.2
click at [108, 90] on input "ĐẠT(09140903230" at bounding box center [123, 93] width 46 height 7
paste input "search"
type input "ĐẠT(0914090323)"
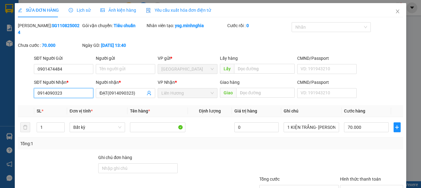
drag, startPoint x: 42, startPoint y: 83, endPoint x: 5, endPoint y: 82, distance: 37.3
click at [5, 82] on div "SỬA ĐƠN HÀNG Lịch sử Ảnh kiện hàng Yêu cầu xuất hóa đơn điện tử Total Paid Fee …" at bounding box center [210, 94] width 421 height 188
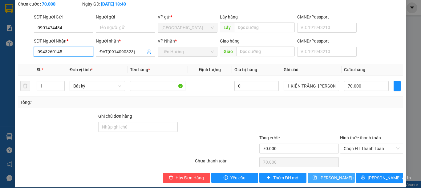
type input "0943260145"
click at [340, 174] on span "Lưu thay đổi" at bounding box center [343, 177] width 49 height 7
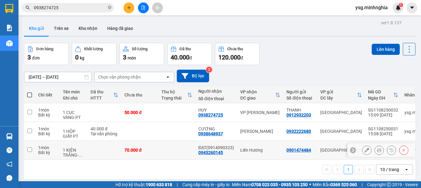
click at [183, 153] on td at bounding box center [176, 150] width 37 height 19
checkbox input "true"
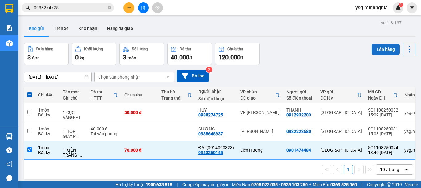
click at [378, 52] on button "Lên hàng" at bounding box center [386, 49] width 28 height 11
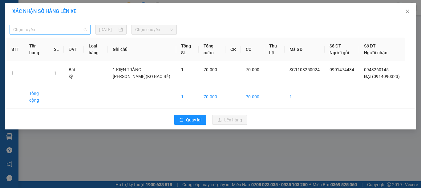
click at [53, 29] on span "Chọn tuyến" at bounding box center [50, 29] width 74 height 9
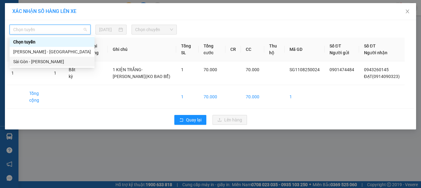
click at [39, 60] on div "Sài Gòn - [PERSON_NAME]" at bounding box center [52, 61] width 78 height 7
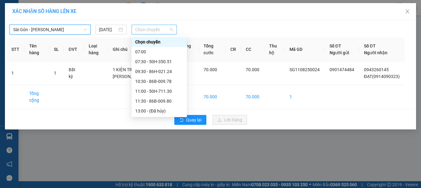
click at [157, 31] on span "Chọn chuyến" at bounding box center [154, 29] width 38 height 9
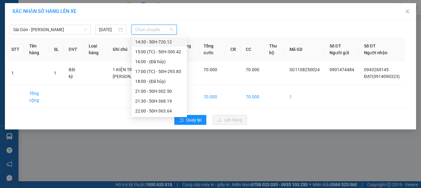
click at [157, 41] on div "14:30 - 50H-720.12" at bounding box center [159, 42] width 48 height 7
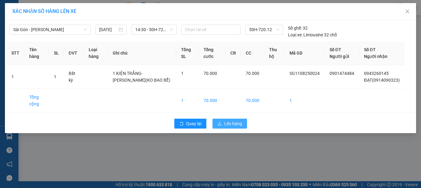
click at [238, 121] on span "Lên hàng" at bounding box center [233, 123] width 18 height 7
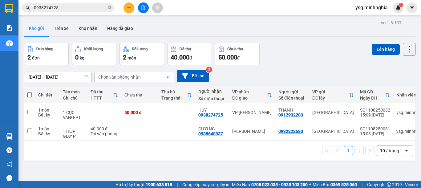
click at [143, 8] on icon "file-add" at bounding box center [143, 8] width 4 height 4
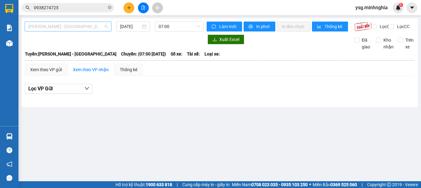
click at [88, 26] on span "[PERSON_NAME] - [GEOGRAPHIC_DATA]" at bounding box center [67, 26] width 79 height 9
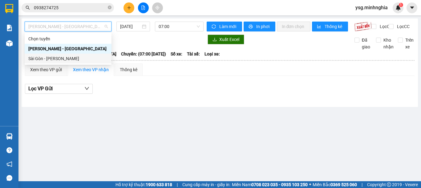
drag, startPoint x: 57, startPoint y: 61, endPoint x: 99, endPoint y: 51, distance: 43.3
click at [57, 61] on div "Sài Gòn - [PERSON_NAME]" at bounding box center [67, 58] width 79 height 7
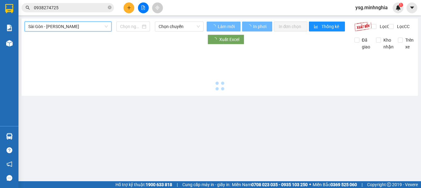
type input "[DATE]"
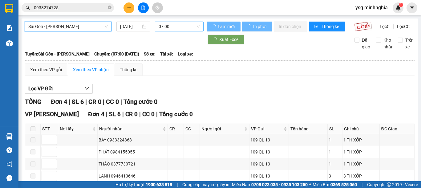
click at [166, 29] on span "07:00" at bounding box center [179, 26] width 41 height 9
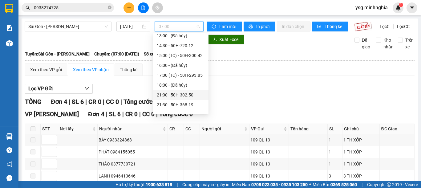
scroll to position [79, 0]
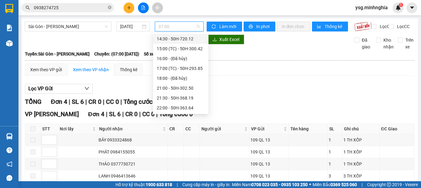
click at [186, 39] on div "14:30 - 50H-720.12" at bounding box center [181, 38] width 48 height 7
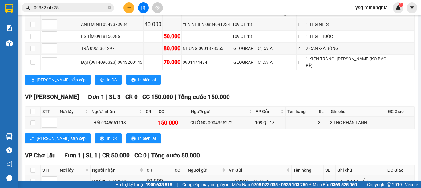
scroll to position [196, 0]
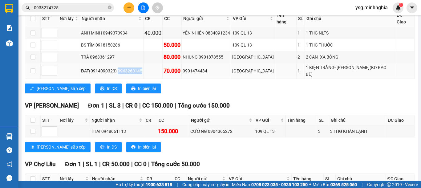
drag, startPoint x: 119, startPoint y: 67, endPoint x: 145, endPoint y: 69, distance: 25.6
click at [142, 69] on div "ĐẠT(0914090323) 0943260145" at bounding box center [111, 70] width 61 height 7
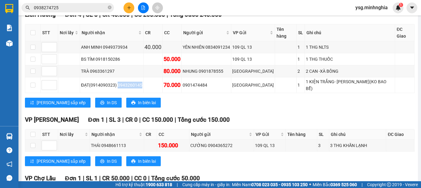
scroll to position [173, 0]
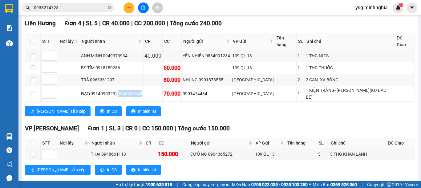
click at [126, 7] on button at bounding box center [129, 7] width 11 height 11
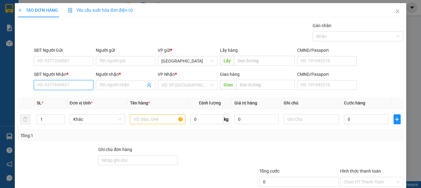
click at [62, 86] on input "SĐT Người Nhận *" at bounding box center [63, 85] width 59 height 10
click at [58, 86] on input "SĐT Người Nhận *" at bounding box center [63, 85] width 59 height 10
type input "0827557909"
click at [68, 98] on div "0827557909 - THÁI" at bounding box center [62, 97] width 51 height 7
type input "THÁI"
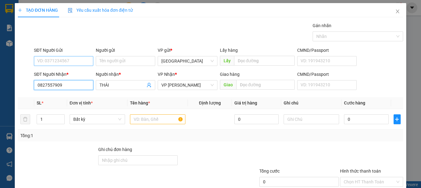
type input "0827557909"
click at [66, 66] on input "SĐT Người Gửi" at bounding box center [63, 61] width 59 height 10
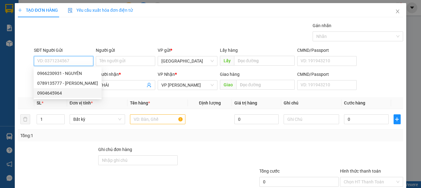
click at [66, 91] on div "0904645964" at bounding box center [67, 93] width 61 height 7
type input "0904645964"
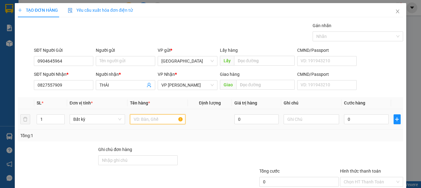
click at [146, 118] on input "text" at bounding box center [157, 119] width 55 height 10
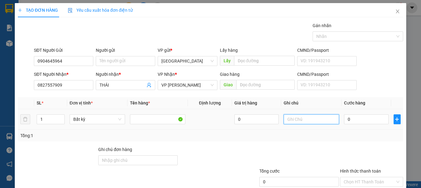
click at [301, 120] on input "text" at bounding box center [311, 119] width 55 height 10
type input "1 HỘP INOX"
click at [351, 121] on input "0" at bounding box center [366, 119] width 44 height 10
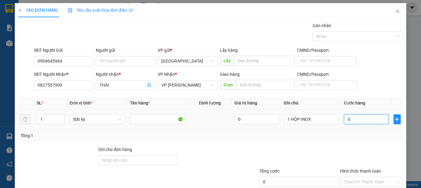
type input "3"
type input "30"
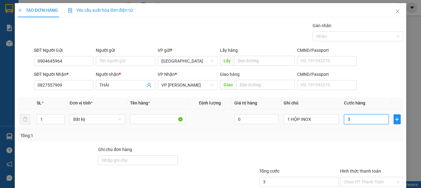
type input "30"
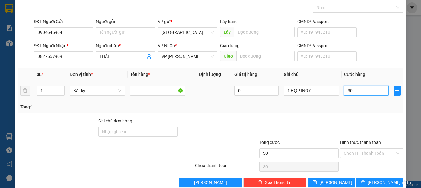
scroll to position [40, 0]
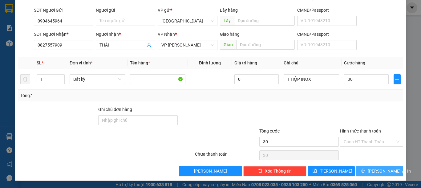
type input "30.000"
click at [363, 172] on icon "printer" at bounding box center [363, 171] width 4 height 4
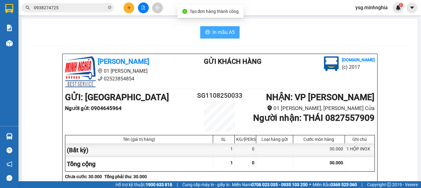
click at [214, 33] on span "In mẫu A5" at bounding box center [224, 32] width 22 height 8
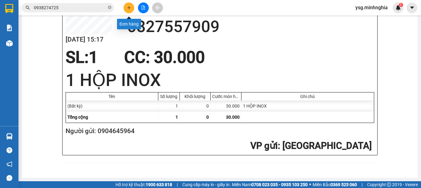
click at [131, 9] on icon "plus" at bounding box center [129, 8] width 4 height 4
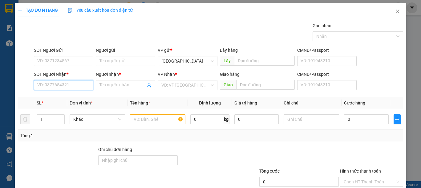
click at [83, 87] on input "SĐT Người Nhận *" at bounding box center [63, 85] width 59 height 10
type input "0941116939"
click at [80, 96] on div "0941116939 - OANH" at bounding box center [62, 97] width 51 height 7
type input "OANH"
type input "0941116939"
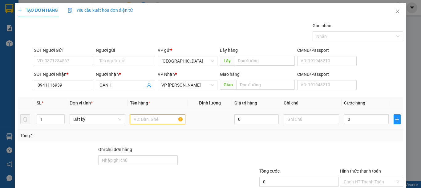
click at [169, 122] on input "text" at bounding box center [157, 119] width 55 height 10
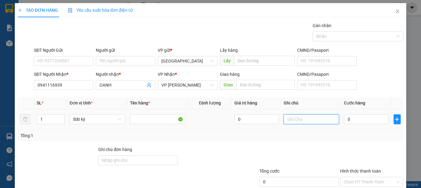
click at [293, 122] on input "text" at bounding box center [311, 119] width 55 height 10
type input "1 TH XỐP CÂY THUỶ SINH"
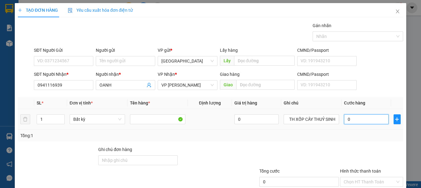
click at [361, 123] on input "0" at bounding box center [366, 119] width 44 height 10
type input "4"
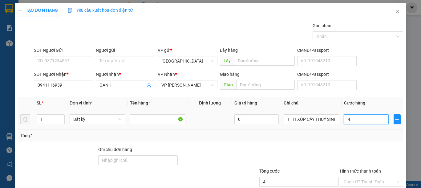
type input "40"
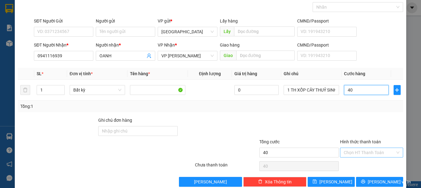
scroll to position [40, 0]
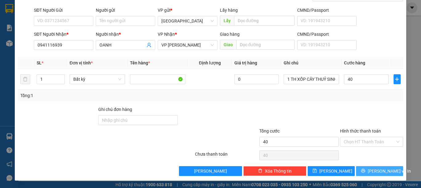
type input "40.000"
click at [383, 169] on span "[PERSON_NAME] và In" at bounding box center [389, 171] width 43 height 7
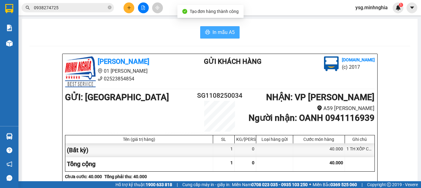
click at [222, 32] on span "In mẫu A5" at bounding box center [224, 32] width 22 height 8
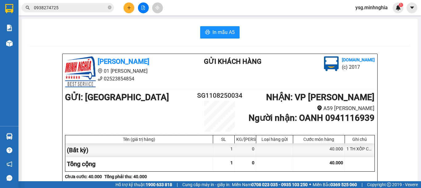
click at [146, 13] on div at bounding box center [143, 7] width 46 height 11
click at [146, 11] on button at bounding box center [143, 7] width 11 height 11
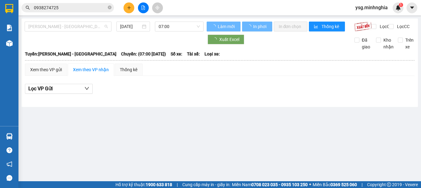
drag, startPoint x: 78, startPoint y: 28, endPoint x: 75, endPoint y: 32, distance: 5.2
click at [78, 28] on span "[PERSON_NAME] - [GEOGRAPHIC_DATA]" at bounding box center [67, 26] width 79 height 9
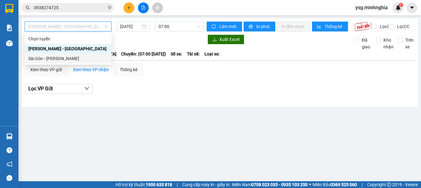
click at [60, 59] on div "Sài Gòn - [PERSON_NAME]" at bounding box center [67, 58] width 79 height 7
type input "[DATE]"
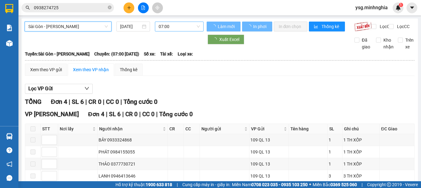
click at [164, 30] on span "07:00" at bounding box center [179, 26] width 41 height 9
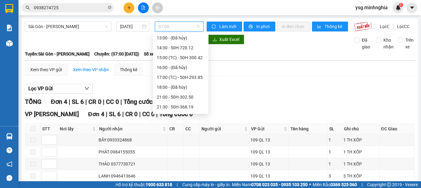
scroll to position [79, 0]
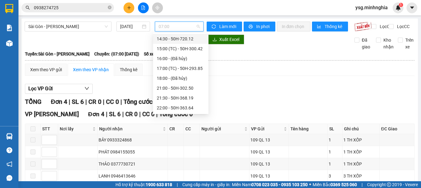
click at [184, 40] on div "14:30 - 50H-720.12" at bounding box center [181, 38] width 48 height 7
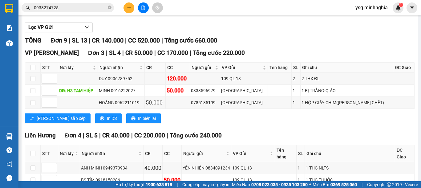
scroll to position [65, 0]
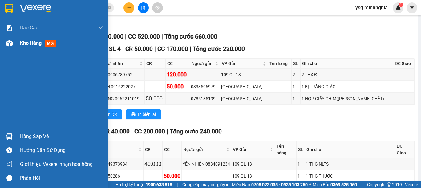
click at [0, 39] on div "Kho hàng mới" at bounding box center [54, 42] width 108 height 15
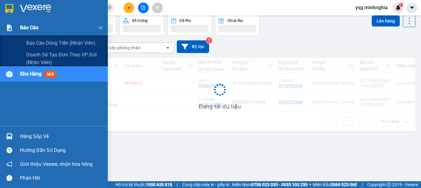
scroll to position [28, 0]
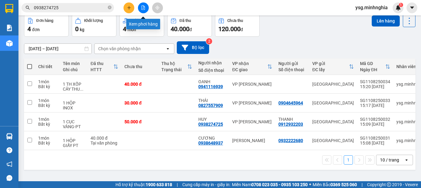
click at [147, 7] on button at bounding box center [143, 7] width 11 height 11
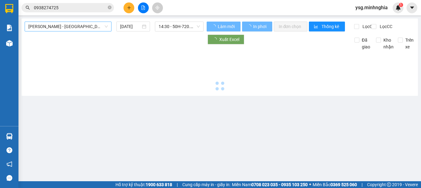
click at [82, 24] on span "[PERSON_NAME] - [GEOGRAPHIC_DATA]" at bounding box center [67, 26] width 79 height 9
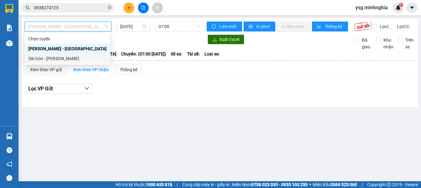
click at [62, 58] on div "Sài Gòn - [PERSON_NAME]" at bounding box center [67, 58] width 78 height 7
type input "[DATE]"
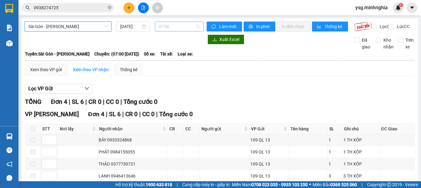
click at [166, 25] on span "07:00" at bounding box center [179, 26] width 41 height 9
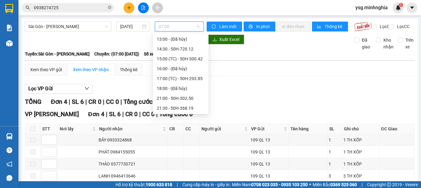
scroll to position [79, 0]
click at [186, 40] on div "14:30 - 50H-720.12" at bounding box center [181, 38] width 48 height 7
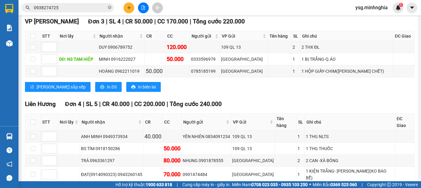
scroll to position [92, 0]
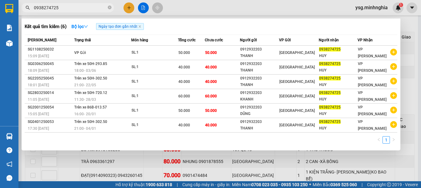
drag, startPoint x: 67, startPoint y: 11, endPoint x: 59, endPoint y: 11, distance: 7.4
click at [59, 11] on span "0938274725" at bounding box center [68, 7] width 92 height 9
drag, startPoint x: 58, startPoint y: 10, endPoint x: 23, endPoint y: 9, distance: 34.5
click at [23, 9] on span "0938274725" at bounding box center [68, 7] width 92 height 9
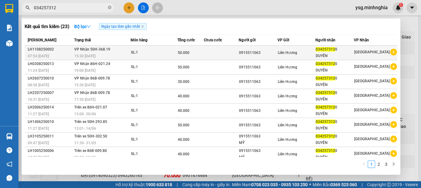
type input "034257312"
click at [186, 48] on td "50.000" at bounding box center [190, 53] width 26 height 14
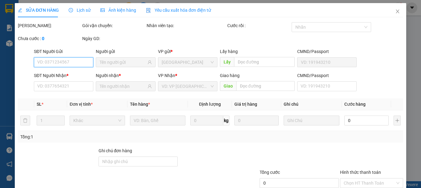
type input "0915511063"
type input "0342573120"
type input "DUYÊN"
type input "50.000"
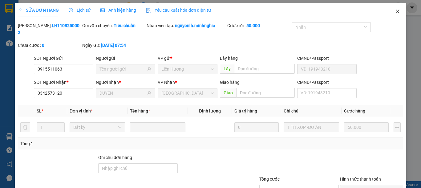
click at [396, 12] on icon "close" at bounding box center [397, 12] width 3 height 4
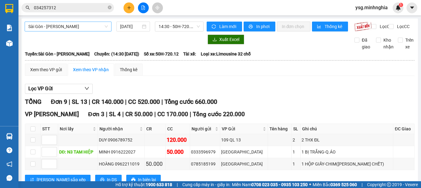
drag, startPoint x: 72, startPoint y: 26, endPoint x: 75, endPoint y: 31, distance: 4.8
click at [73, 27] on span "Sài Gòn - [PERSON_NAME]" at bounding box center [67, 26] width 79 height 9
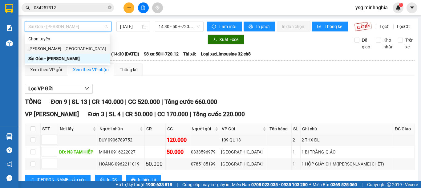
click at [67, 49] on div "[PERSON_NAME] - [GEOGRAPHIC_DATA]" at bounding box center [67, 48] width 78 height 7
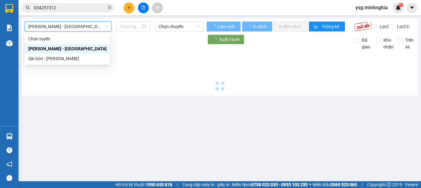
type input "[DATE]"
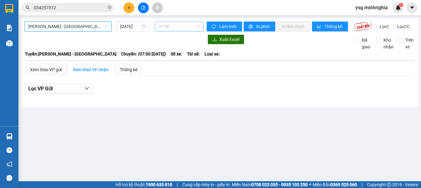
click at [179, 28] on span "07:00" at bounding box center [179, 26] width 41 height 9
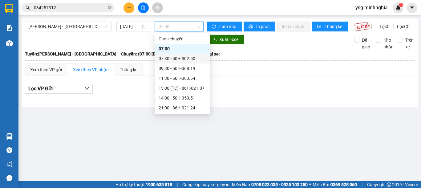
click at [186, 59] on div "07:30 - 50H-302.50" at bounding box center [183, 58] width 48 height 7
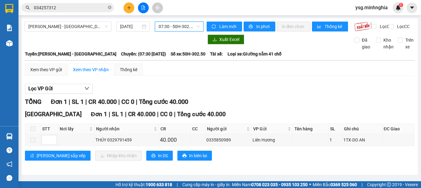
scroll to position [2, 0]
click at [187, 28] on span "07:30 - 50H-302.50" at bounding box center [179, 26] width 41 height 9
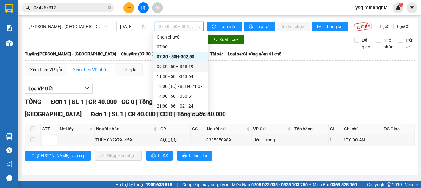
click at [174, 68] on div "09:30 - 50H-368.19" at bounding box center [181, 66] width 48 height 7
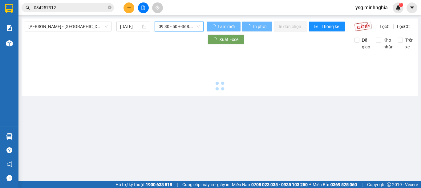
scroll to position [0, 0]
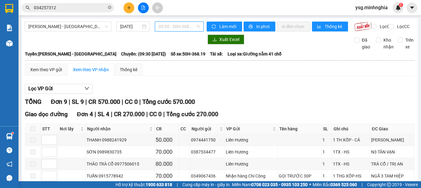
drag, startPoint x: 185, startPoint y: 25, endPoint x: 185, endPoint y: 31, distance: 5.2
click at [185, 25] on span "09:30 - 50H-368.19" at bounding box center [179, 26] width 41 height 9
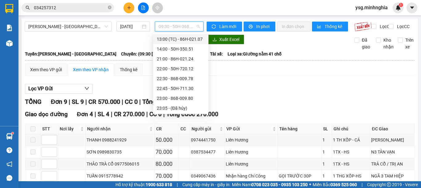
scroll to position [59, 0]
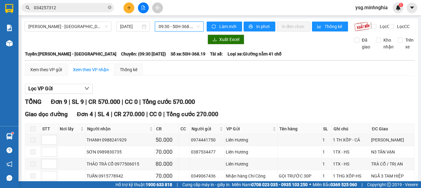
click at [187, 24] on span "09:30 - 50H-368.19" at bounding box center [179, 26] width 41 height 9
click at [83, 24] on span "[PERSON_NAME] - [GEOGRAPHIC_DATA]" at bounding box center [67, 26] width 79 height 9
click at [131, 4] on button at bounding box center [129, 7] width 11 height 11
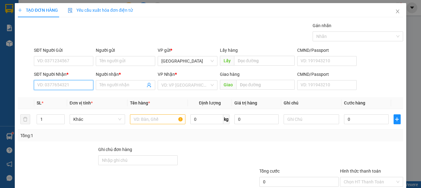
click at [51, 84] on input "SĐT Người Nhận *" at bounding box center [63, 85] width 59 height 10
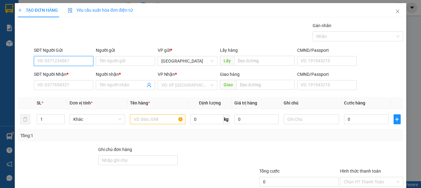
click at [58, 61] on input "SĐT Người Gửi" at bounding box center [63, 61] width 59 height 10
type input "0865885524"
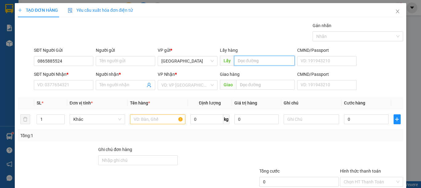
click at [260, 58] on input "text" at bounding box center [264, 61] width 61 height 10
type input "LONG KHÁNH"
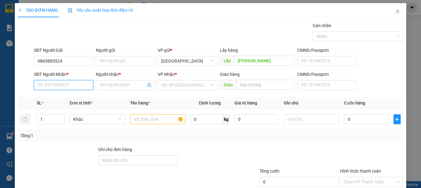
click at [67, 88] on input "SĐT Người Nhận *" at bounding box center [63, 85] width 59 height 10
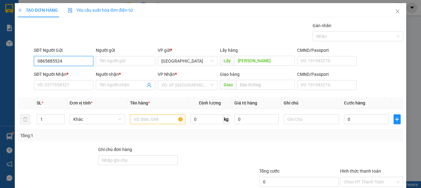
drag, startPoint x: 78, startPoint y: 60, endPoint x: 19, endPoint y: 64, distance: 58.7
click at [19, 64] on div "SĐT Người Gửi 0865885524 0865885524 Người gửi Tên người gửi VP gửi * Sài Gòn Lấ…" at bounding box center [210, 58] width 387 height 22
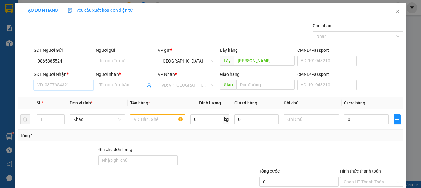
click at [48, 84] on input "SĐT Người Nhận *" at bounding box center [63, 85] width 59 height 10
paste input "0865885524"
type input "0865885524"
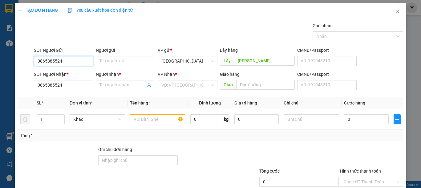
drag, startPoint x: 69, startPoint y: 63, endPoint x: 0, endPoint y: 61, distance: 68.7
click at [0, 61] on div "TẠO ĐƠN HÀNG Yêu cầu xuất hóa đơn điện tử Transit Pickup Surcharge Ids Transit …" at bounding box center [210, 94] width 421 height 188
drag, startPoint x: 67, startPoint y: 61, endPoint x: 10, endPoint y: 61, distance: 57.0
click at [10, 61] on div "TẠO ĐƠN HÀNG Yêu cầu xuất hóa đơn điện tử Transit Pickup Surcharge Ids Transit …" at bounding box center [210, 94] width 421 height 188
type input "0334567674"
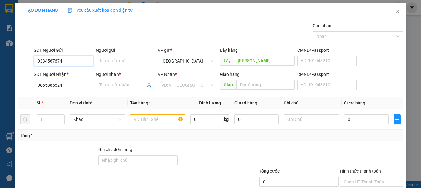
click at [67, 61] on input "0334567674" at bounding box center [63, 61] width 59 height 10
click at [148, 122] on input "text" at bounding box center [157, 119] width 55 height 10
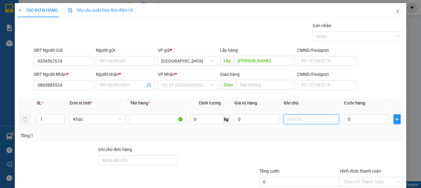
click at [286, 118] on input "text" at bounding box center [311, 119] width 55 height 10
type input "1 THG SẦU RIÊNG"
click at [356, 122] on input "0" at bounding box center [366, 119] width 44 height 10
type input "7"
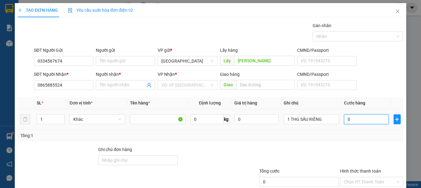
type input "7"
type input "70"
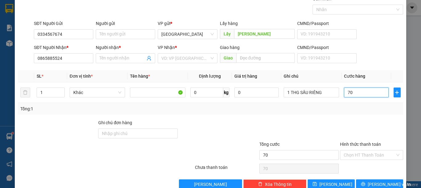
scroll to position [40, 0]
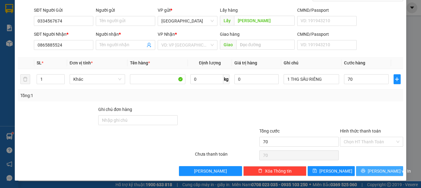
type input "70.000"
click at [373, 168] on span "[PERSON_NAME] và In" at bounding box center [389, 171] width 43 height 7
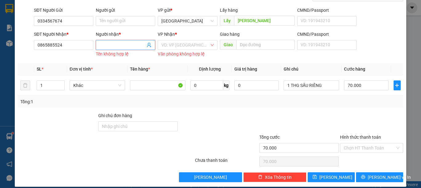
click at [134, 45] on input "Người nhận *" at bounding box center [123, 45] width 46 height 7
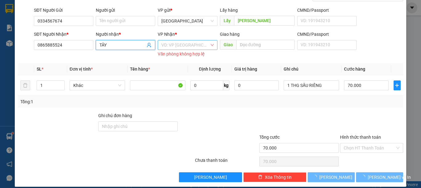
type input "TÂY"
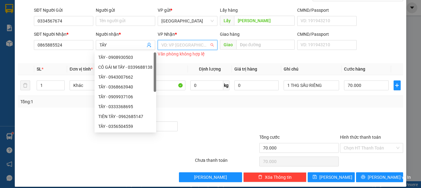
click at [165, 45] on input "search" at bounding box center [185, 44] width 48 height 9
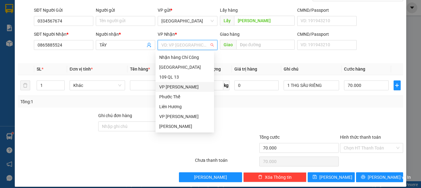
click at [175, 86] on div "VP [PERSON_NAME]" at bounding box center [184, 86] width 51 height 7
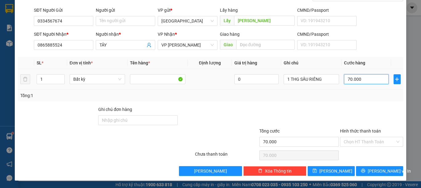
click at [347, 80] on input "70.000" at bounding box center [366, 79] width 44 height 10
type input "80"
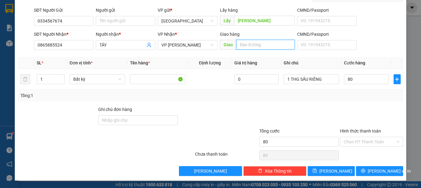
type input "80.000"
click at [246, 47] on input "text" at bounding box center [265, 45] width 59 height 10
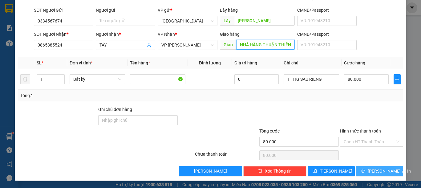
type input "NHÀ HÀNG THUẬN THIÊN"
click at [373, 168] on span "[PERSON_NAME] và In" at bounding box center [389, 171] width 43 height 7
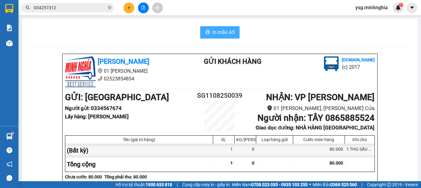
click at [227, 35] on span "In mẫu A5" at bounding box center [224, 32] width 22 height 8
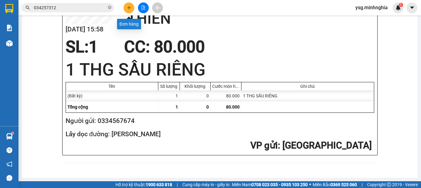
click at [124, 7] on button at bounding box center [129, 7] width 11 height 11
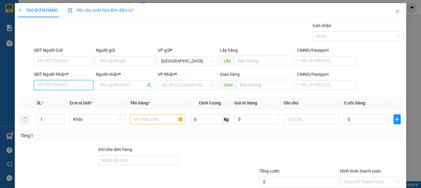
click at [51, 81] on input "SĐT Người Nhận *" at bounding box center [63, 85] width 59 height 10
type input "0908763615"
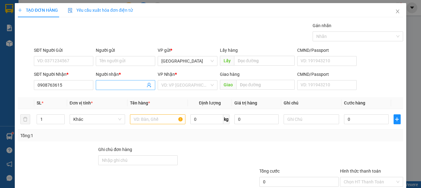
click at [121, 87] on input "Người nhận *" at bounding box center [123, 85] width 46 height 7
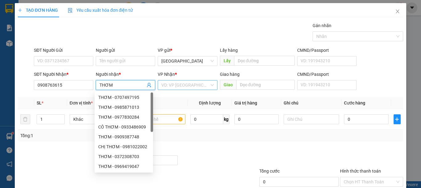
type input "THƠM"
click at [177, 84] on input "search" at bounding box center [185, 84] width 48 height 9
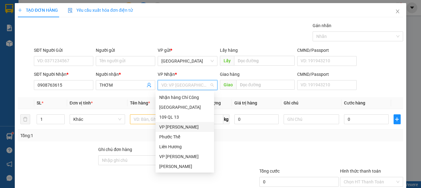
click at [176, 126] on div "VP [PERSON_NAME]" at bounding box center [184, 127] width 51 height 7
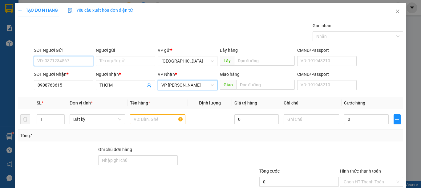
click at [79, 62] on input "SĐT Người Gửi" at bounding box center [63, 61] width 59 height 10
type input "0909062999"
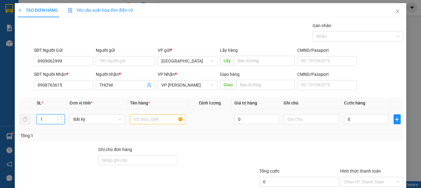
click at [28, 118] on tr "1 Bất kỳ 0 0" at bounding box center [210, 119] width 385 height 21
type input "2"
click at [133, 117] on input "text" at bounding box center [157, 119] width 55 height 10
click at [134, 120] on input "text" at bounding box center [157, 119] width 55 height 10
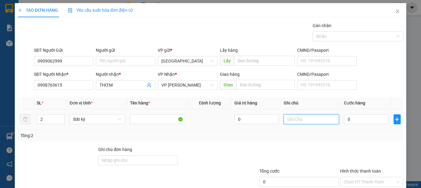
click at [290, 120] on input "text" at bounding box center [311, 119] width 55 height 10
type input "1 BAO 1 CÂY DÀI-RÈM CỬA"
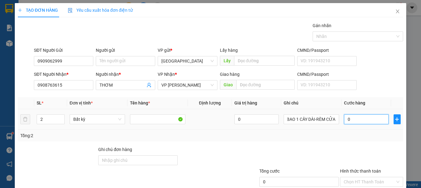
click at [346, 118] on input "0" at bounding box center [366, 119] width 44 height 10
type input "7"
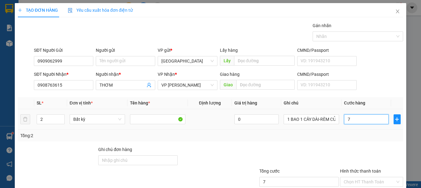
type input "70"
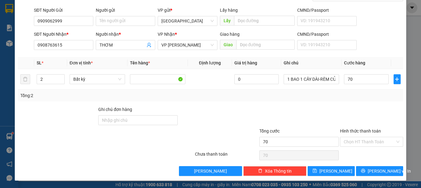
type input "70.000"
drag, startPoint x: 364, startPoint y: 136, endPoint x: 364, endPoint y: 142, distance: 6.2
click at [364, 136] on div "Hình thức thanh toán" at bounding box center [371, 132] width 63 height 9
click at [364, 142] on input "Hình thức thanh toán" at bounding box center [369, 141] width 51 height 9
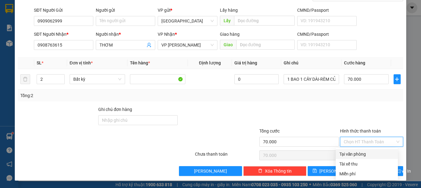
click at [358, 152] on div "Tại văn phòng" at bounding box center [367, 154] width 55 height 7
type input "0"
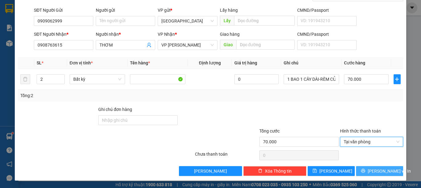
click at [367, 170] on button "[PERSON_NAME] và In" at bounding box center [379, 171] width 47 height 10
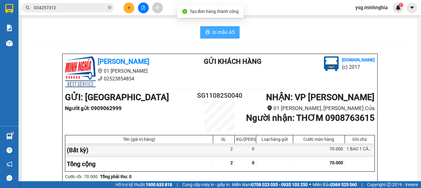
click at [207, 35] on button "In mẫu A5" at bounding box center [219, 32] width 39 height 12
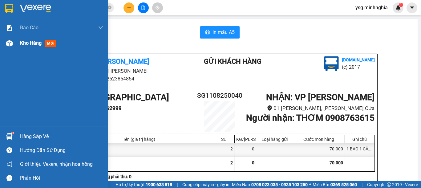
click at [10, 47] on div at bounding box center [9, 43] width 11 height 11
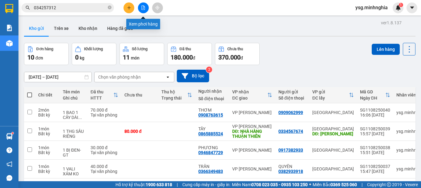
click at [144, 6] on icon "file-add" at bounding box center [143, 8] width 4 height 4
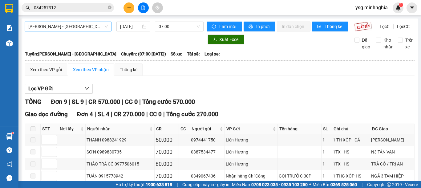
click at [63, 27] on span "[PERSON_NAME] - [GEOGRAPHIC_DATA]" at bounding box center [67, 26] width 79 height 9
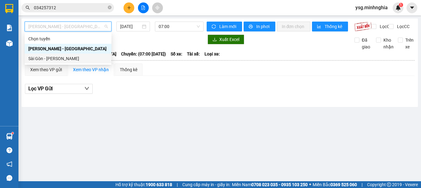
click at [47, 60] on div "Sài Gòn - [PERSON_NAME]" at bounding box center [67, 58] width 79 height 7
type input "[DATE]"
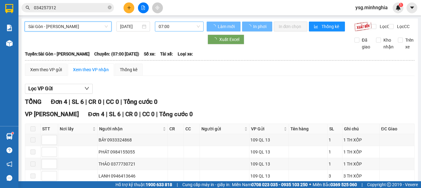
click at [168, 28] on span "07:00" at bounding box center [179, 26] width 41 height 9
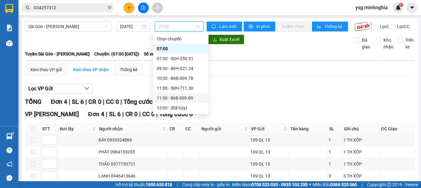
scroll to position [79, 0]
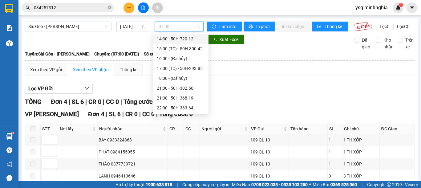
click at [173, 39] on div "14:30 - 50H-720.12" at bounding box center [181, 38] width 48 height 7
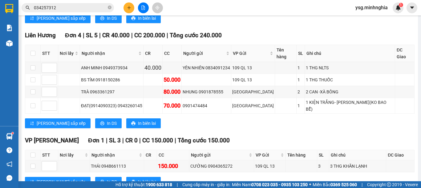
scroll to position [166, 0]
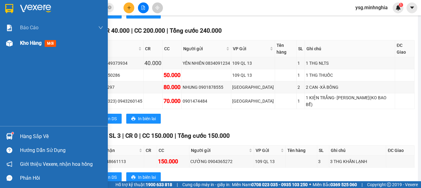
click at [14, 47] on div at bounding box center [9, 43] width 11 height 11
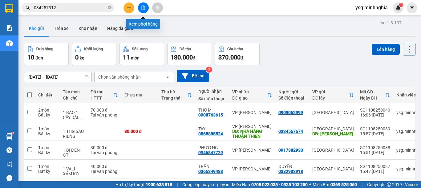
click at [144, 10] on icon "file-add" at bounding box center [143, 8] width 3 height 4
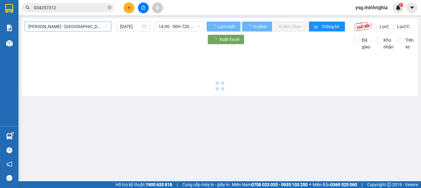
click at [83, 30] on span "[PERSON_NAME] - [GEOGRAPHIC_DATA]" at bounding box center [67, 26] width 79 height 9
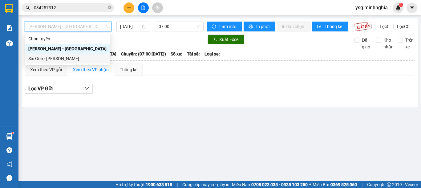
drag, startPoint x: 56, startPoint y: 62, endPoint x: 167, endPoint y: 38, distance: 113.2
click at [57, 62] on div "Sài Gòn - [PERSON_NAME]" at bounding box center [68, 59] width 86 height 10
type input "[DATE]"
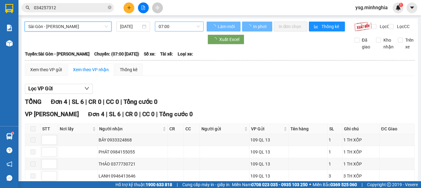
click at [183, 26] on span "07:00" at bounding box center [179, 26] width 41 height 9
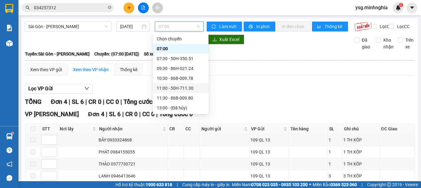
scroll to position [79, 0]
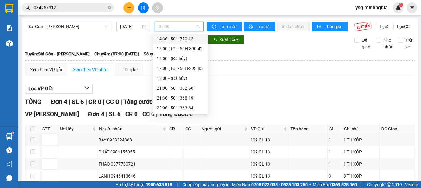
click at [190, 39] on div "14:30 - 50H-720.12" at bounding box center [181, 38] width 48 height 7
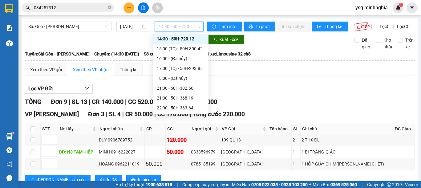
click at [177, 26] on span "14:30 - 50H-720.12" at bounding box center [179, 26] width 41 height 9
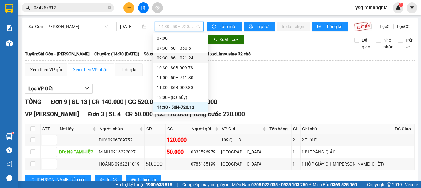
scroll to position [16, 0]
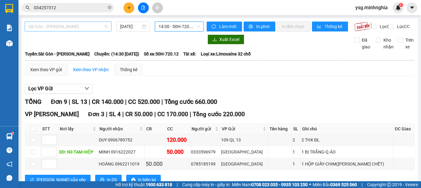
click at [92, 27] on span "Sài Gòn - [PERSON_NAME]" at bounding box center [67, 26] width 79 height 9
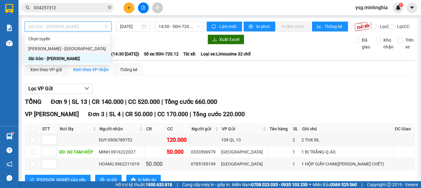
click at [60, 52] on div "[PERSON_NAME] - [GEOGRAPHIC_DATA]" at bounding box center [67, 48] width 78 height 7
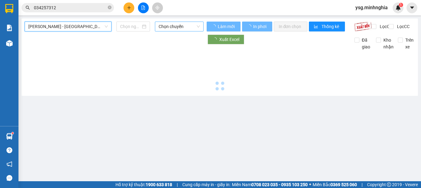
type input "[DATE]"
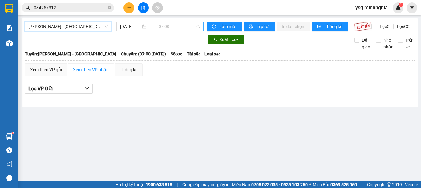
click at [184, 28] on span "07:00" at bounding box center [179, 26] width 41 height 9
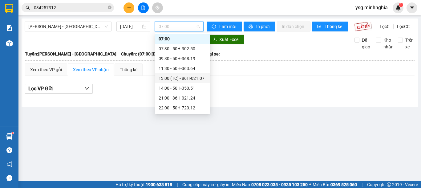
click at [181, 79] on div "13:00 (TC) - 86H-021.07" at bounding box center [183, 78] width 48 height 7
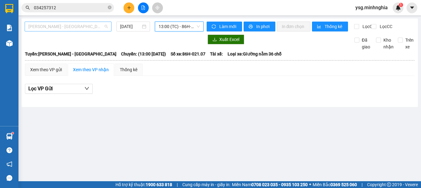
click at [101, 29] on span "[PERSON_NAME] - [GEOGRAPHIC_DATA]" at bounding box center [67, 26] width 79 height 9
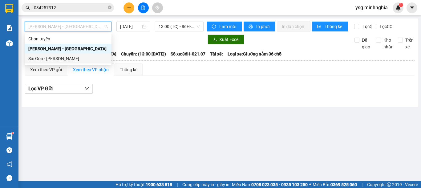
click at [85, 61] on div "Sài Gòn - [PERSON_NAME]" at bounding box center [67, 58] width 79 height 7
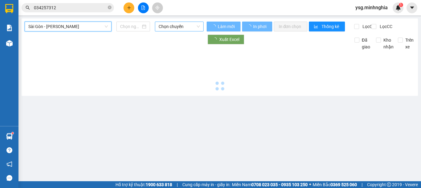
type input "[DATE]"
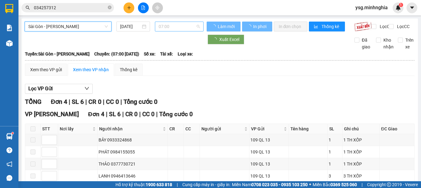
click at [183, 22] on span "07:00" at bounding box center [179, 26] width 41 height 9
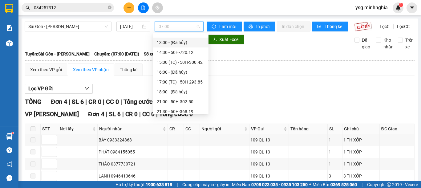
scroll to position [79, 0]
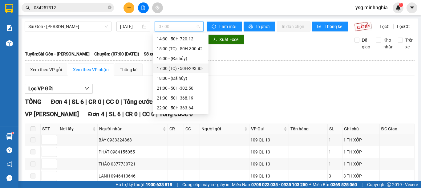
click at [177, 67] on div "17:00 (TC) - 50H-293.85" at bounding box center [181, 68] width 48 height 7
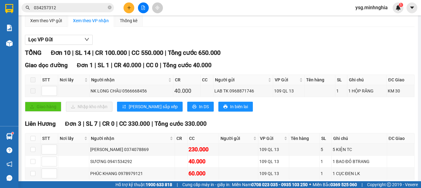
scroll to position [48, 0]
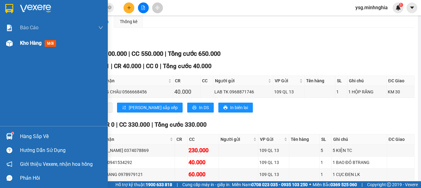
click at [13, 43] on div at bounding box center [9, 43] width 11 height 11
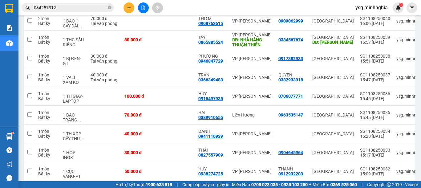
scroll to position [87, 0]
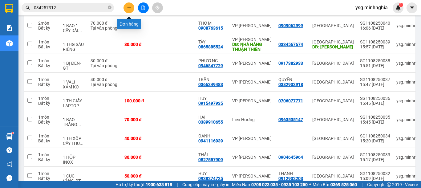
click at [124, 6] on button at bounding box center [129, 7] width 11 height 11
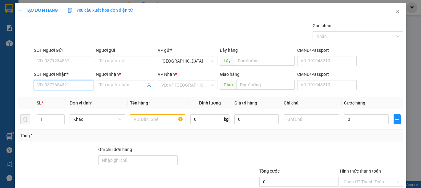
click at [55, 82] on input "SĐT Người Nhận *" at bounding box center [63, 85] width 59 height 10
click at [54, 85] on input "SĐT Người Nhận *" at bounding box center [63, 85] width 59 height 10
click at [53, 96] on div "0365324589 - BÌNH" at bounding box center [62, 97] width 51 height 7
type input "0365324589"
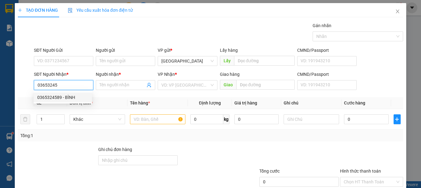
type input "BÌNH"
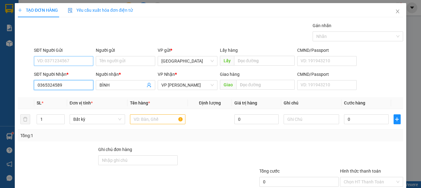
type input "0365324589"
click at [56, 63] on input "SĐT Người Gửi" at bounding box center [63, 61] width 59 height 10
type input "0786103336"
click at [161, 122] on input "text" at bounding box center [157, 119] width 55 height 10
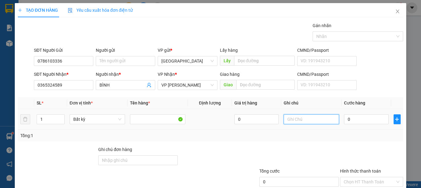
click at [300, 119] on input "text" at bounding box center [311, 119] width 55 height 10
type input "1 HỘP GIẤY PT"
type input "4"
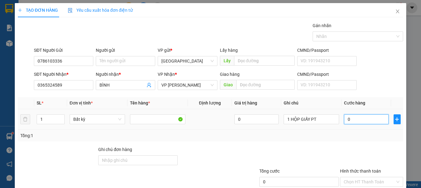
type input "4"
type input "40"
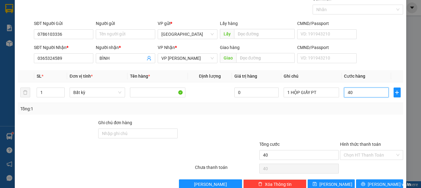
scroll to position [40, 0]
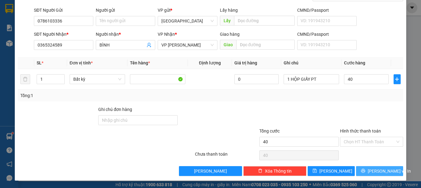
type input "40.000"
click at [368, 173] on button "[PERSON_NAME] và In" at bounding box center [379, 171] width 47 height 10
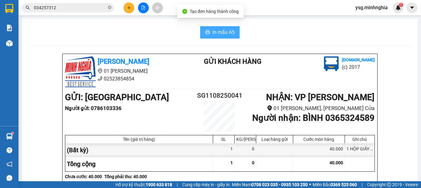
click at [219, 30] on span "In mẫu A5" at bounding box center [224, 32] width 22 height 8
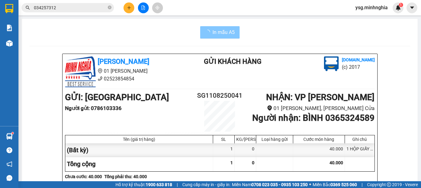
scroll to position [317, 0]
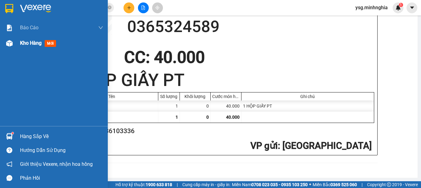
click at [15, 49] on div "Kho hàng mới" at bounding box center [54, 42] width 108 height 15
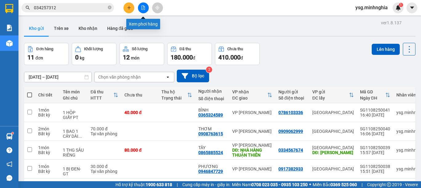
click at [144, 6] on icon "file-add" at bounding box center [143, 8] width 3 height 4
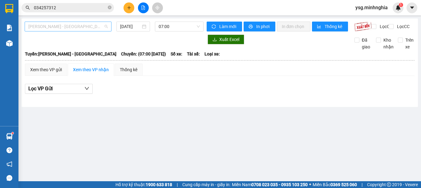
click at [62, 27] on span "[PERSON_NAME] - [GEOGRAPHIC_DATA]" at bounding box center [67, 26] width 79 height 9
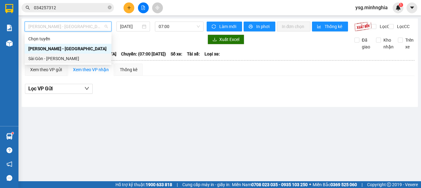
drag, startPoint x: 58, startPoint y: 57, endPoint x: 83, endPoint y: 49, distance: 25.5
click at [59, 57] on div "Sài Gòn - [PERSON_NAME]" at bounding box center [67, 58] width 79 height 7
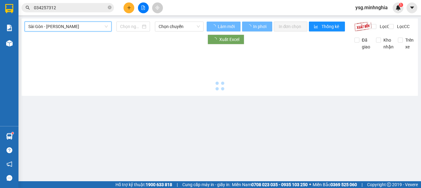
type input "[DATE]"
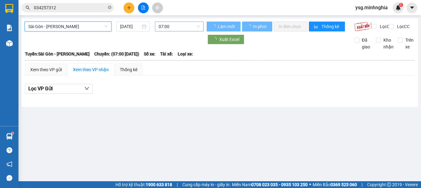
click at [175, 28] on span "07:00" at bounding box center [179, 26] width 41 height 9
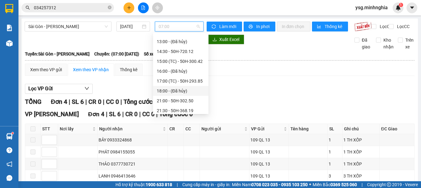
scroll to position [79, 0]
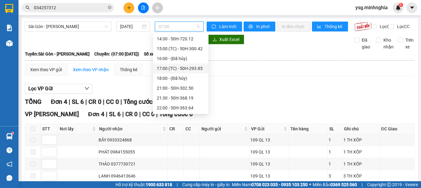
click at [175, 70] on div "17:00 (TC) - 50H-293.85" at bounding box center [181, 68] width 48 height 7
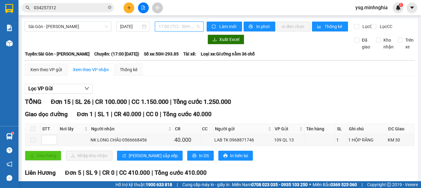
click at [179, 29] on span "17:00 (TC) - 50H-293.85" at bounding box center [179, 26] width 41 height 9
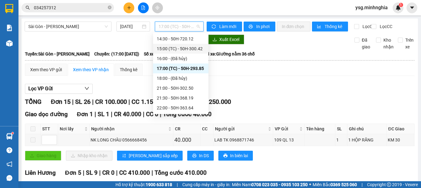
click at [177, 51] on div "15:00 (TC) - 50H-300.42" at bounding box center [181, 48] width 48 height 7
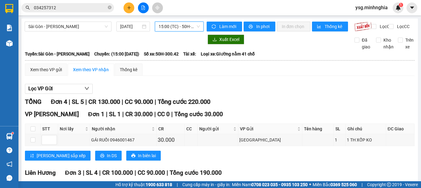
click at [182, 22] on span "15:00 (TC) - 50H-300.42" at bounding box center [179, 26] width 41 height 9
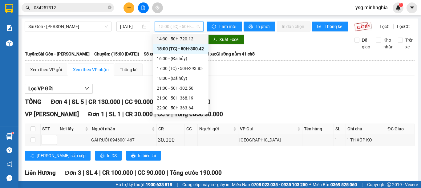
click at [182, 38] on div "14:30 - 50H-720.12" at bounding box center [181, 38] width 48 height 7
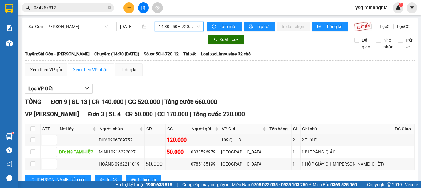
click at [187, 26] on span "14:30 - 50H-720.12" at bounding box center [179, 26] width 41 height 9
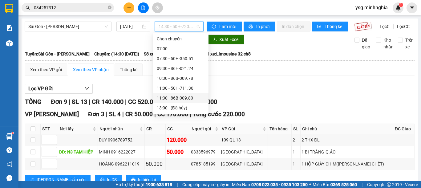
click at [178, 97] on div "11:30 - 86B-009.80" at bounding box center [181, 98] width 48 height 7
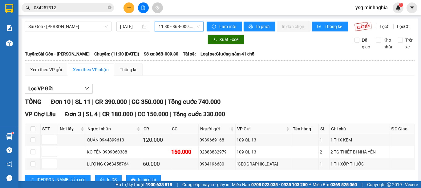
click at [192, 24] on span "11:30 - 86B-009.80" at bounding box center [179, 26] width 41 height 9
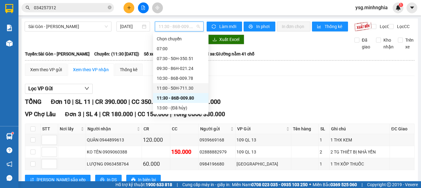
click at [183, 88] on div "11:00 - 50H-711.30" at bounding box center [181, 88] width 48 height 7
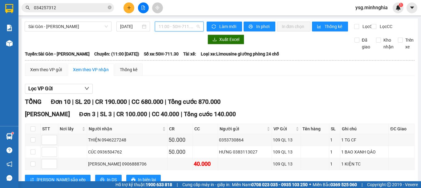
click at [173, 23] on span "11:00 - 50H-711.30" at bounding box center [179, 26] width 41 height 9
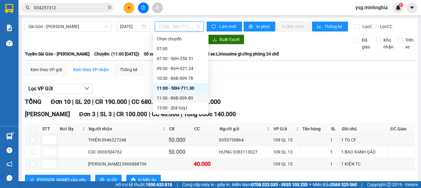
click at [181, 95] on div "11:30 - 86B-009.80" at bounding box center [181, 98] width 48 height 7
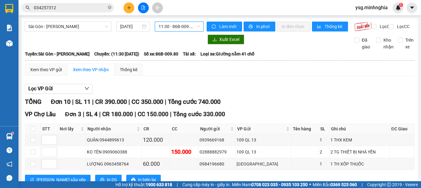
click at [177, 25] on span "11:30 - 86B-009.80" at bounding box center [179, 26] width 41 height 9
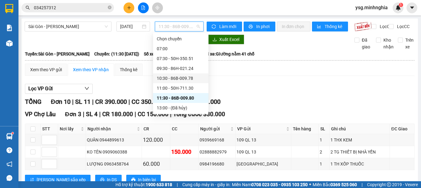
click at [176, 77] on div "10:30 - 86B-009.78" at bounding box center [181, 78] width 48 height 7
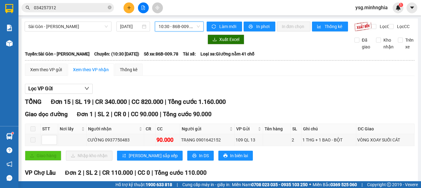
click at [176, 28] on span "10:30 - 86B-009.78" at bounding box center [179, 26] width 41 height 9
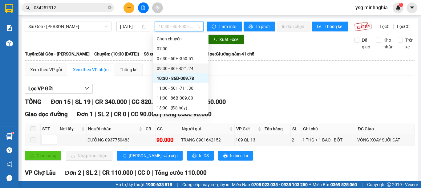
click at [175, 67] on div "09:30 - 86H-021.24" at bounding box center [181, 68] width 48 height 7
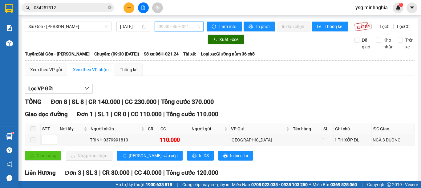
click at [190, 22] on span "09:30 - 86H-021.24" at bounding box center [179, 26] width 41 height 9
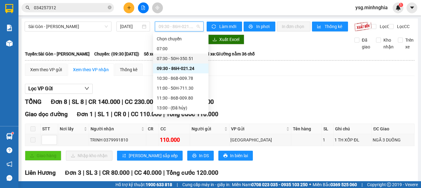
click at [190, 57] on div "07:30 - 50H-350.51" at bounding box center [181, 58] width 48 height 7
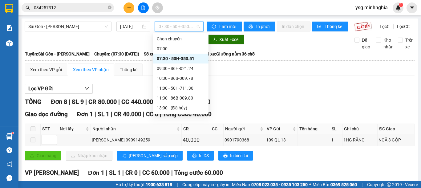
click at [174, 26] on span "07:30 - 50H-350.51" at bounding box center [179, 26] width 41 height 9
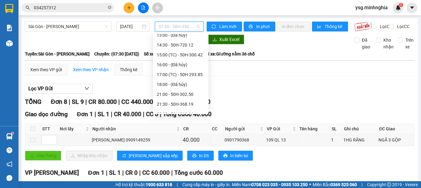
scroll to position [79, 0]
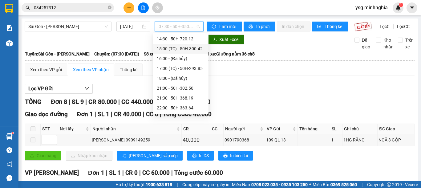
click at [194, 46] on div "15:00 (TC) - 50H-300.42" at bounding box center [181, 48] width 48 height 7
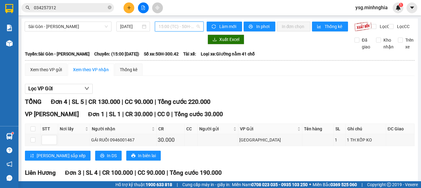
click at [186, 26] on span "15:00 (TC) - 50H-300.42" at bounding box center [179, 26] width 41 height 9
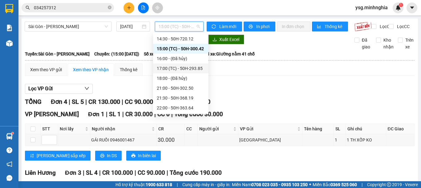
click at [175, 69] on div "17:00 (TC) - 50H-293.85" at bounding box center [181, 68] width 48 height 7
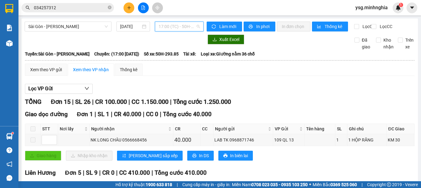
click at [183, 26] on span "17:00 (TC) - 50H-293.85" at bounding box center [179, 26] width 41 height 9
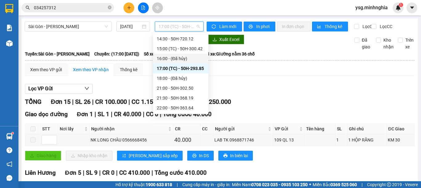
click at [179, 61] on div "16:00 - (Đã hủy)" at bounding box center [181, 58] width 48 height 7
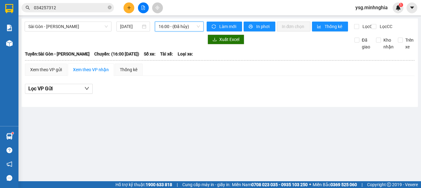
click at [185, 26] on span "16:00 - (Đã hủy)" at bounding box center [179, 26] width 41 height 9
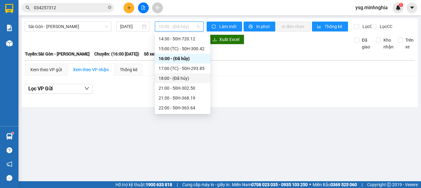
click at [177, 78] on div "18:00 - (Đã hủy)" at bounding box center [183, 78] width 48 height 7
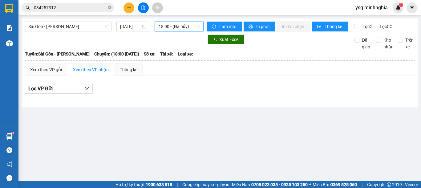
click at [173, 29] on span "18:00 - (Đã hủy)" at bounding box center [179, 26] width 41 height 9
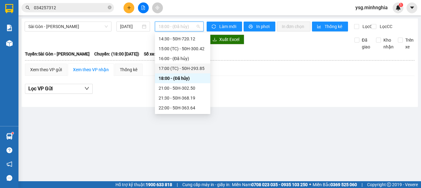
click at [180, 72] on div "17:00 (TC) - 50H-293.85" at bounding box center [182, 68] width 55 height 10
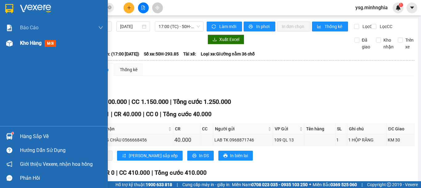
click at [6, 44] on img at bounding box center [9, 43] width 6 height 6
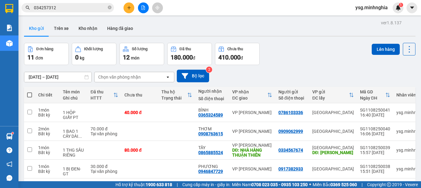
click at [29, 96] on span at bounding box center [29, 94] width 5 height 5
click at [30, 92] on input "checkbox" at bounding box center [30, 92] width 0 height 0
checkbox input "true"
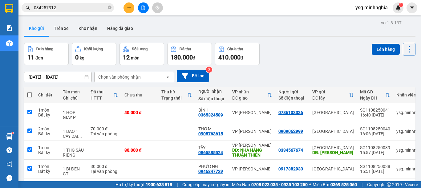
checkbox input "true"
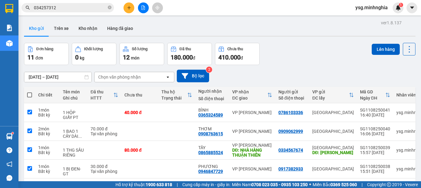
checkbox input "true"
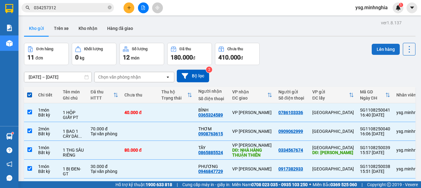
click at [378, 47] on button "Lên hàng" at bounding box center [386, 49] width 28 height 11
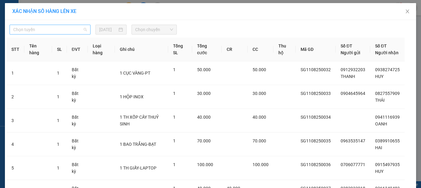
drag, startPoint x: 78, startPoint y: 34, endPoint x: 74, endPoint y: 35, distance: 4.5
click at [77, 34] on span "Chọn tuyến" at bounding box center [50, 29] width 74 height 9
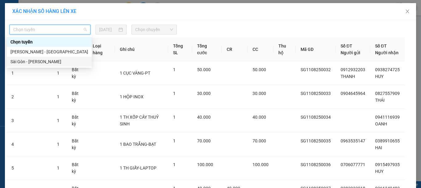
click at [38, 65] on div "Sài Gòn - [PERSON_NAME]" at bounding box center [49, 61] width 78 height 7
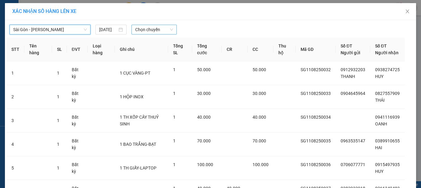
drag, startPoint x: 123, startPoint y: 31, endPoint x: 138, endPoint y: 31, distance: 15.1
click at [127, 31] on div "Sài Gòn - Phan Rí Sài Gòn - Phan Rí 11/08/2025 Chọn chuyến" at bounding box center [93, 30] width 172 height 10
click at [138, 31] on span "Chọn chuyến" at bounding box center [154, 29] width 38 height 9
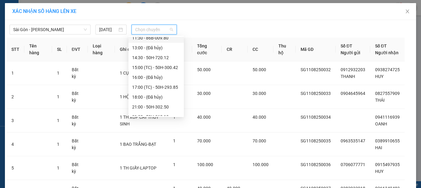
scroll to position [79, 0]
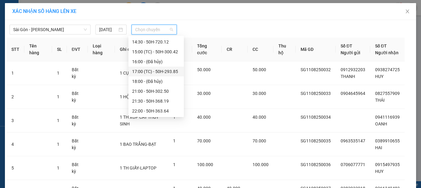
click at [154, 71] on div "17:00 (TC) - 50H-293.85" at bounding box center [156, 71] width 48 height 7
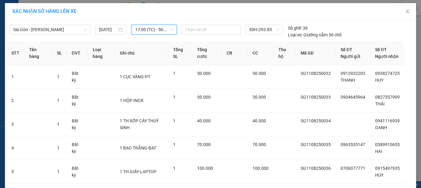
scroll to position [173, 0]
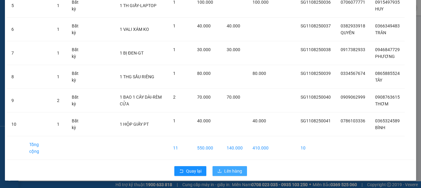
click at [237, 172] on span "Lên hàng" at bounding box center [233, 171] width 18 height 7
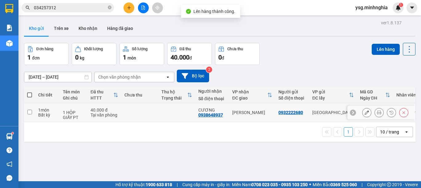
click at [125, 114] on td at bounding box center [139, 112] width 37 height 19
checkbox input "true"
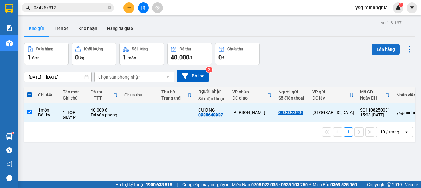
click at [378, 48] on button "Lên hàng" at bounding box center [386, 49] width 28 height 11
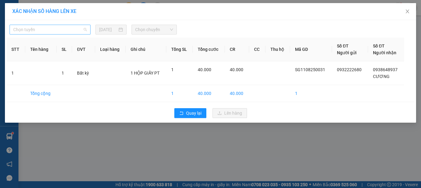
click at [76, 30] on span "Chọn tuyến" at bounding box center [50, 29] width 74 height 9
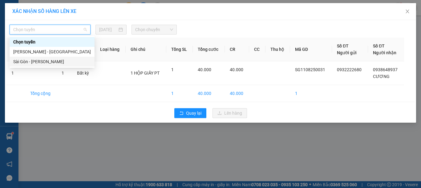
click at [54, 59] on div "Sài Gòn - [PERSON_NAME]" at bounding box center [52, 61] width 78 height 7
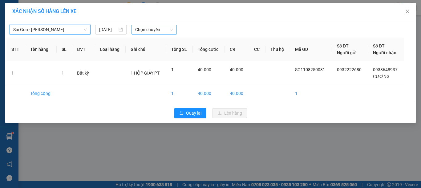
click at [163, 30] on span "Chọn chuyến" at bounding box center [154, 29] width 38 height 9
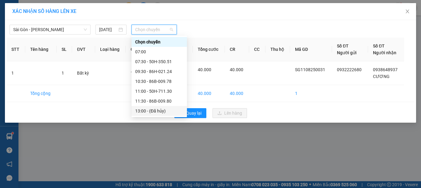
scroll to position [79, 0]
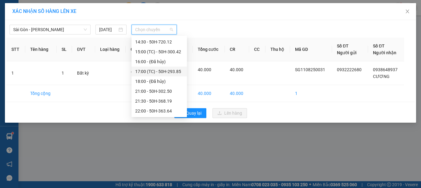
click at [169, 70] on div "17:00 (TC) - 50H-293.85" at bounding box center [159, 71] width 48 height 7
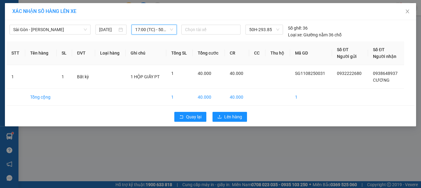
click at [223, 122] on div "Quay lại Lên hàng" at bounding box center [210, 117] width 408 height 16
click at [224, 116] on span "Lên hàng" at bounding box center [233, 116] width 18 height 7
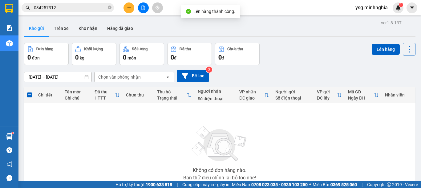
click at [143, 5] on button at bounding box center [143, 7] width 11 height 11
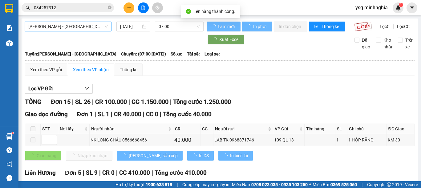
click at [70, 23] on span "[PERSON_NAME] - [GEOGRAPHIC_DATA]" at bounding box center [67, 26] width 79 height 9
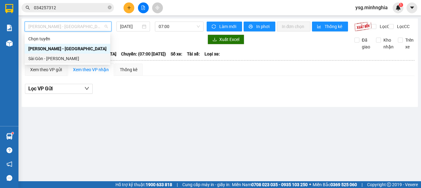
click at [43, 61] on div "Sài Gòn - [PERSON_NAME]" at bounding box center [67, 58] width 78 height 7
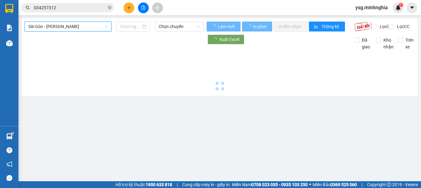
type input "[DATE]"
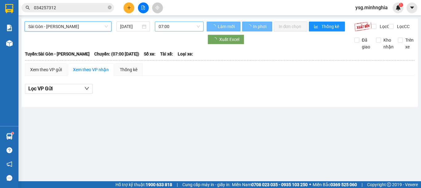
click at [179, 31] on span "07:00" at bounding box center [179, 26] width 41 height 9
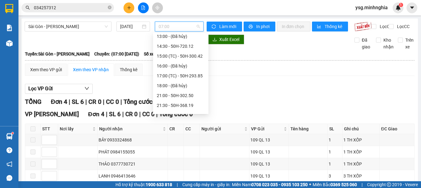
scroll to position [79, 0]
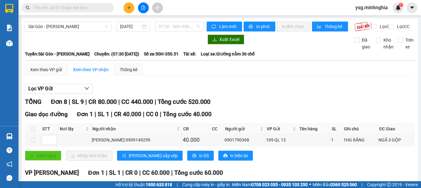
drag, startPoint x: 172, startPoint y: 26, endPoint x: 172, endPoint y: 49, distance: 22.8
click at [172, 27] on span "07:30 - 50H-350.51" at bounding box center [179, 26] width 41 height 9
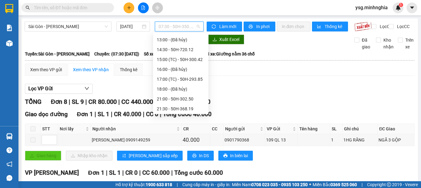
scroll to position [79, 0]
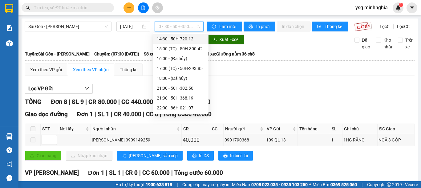
click at [177, 42] on div "14:30 - 50H-720.12" at bounding box center [180, 39] width 55 height 10
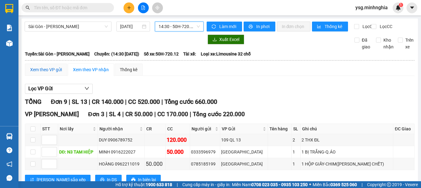
click at [44, 72] on div "Xem theo VP gửi" at bounding box center [46, 69] width 32 height 7
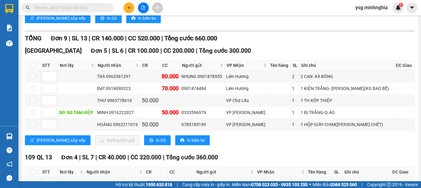
scroll to position [126, 0]
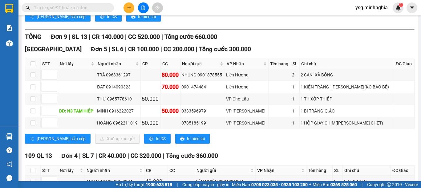
click at [59, 5] on input "text" at bounding box center [70, 7] width 73 height 7
paste input "0938648937"
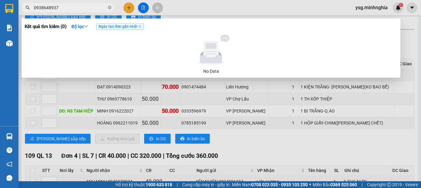
drag, startPoint x: 66, startPoint y: 8, endPoint x: 6, endPoint y: 11, distance: 60.5
click at [6, 11] on section "Kết quả tìm kiếm ( 0 ) Bộ lọc Ngày tạo đơn gần nhất No Data 0938648937 ysg.minh…" at bounding box center [210, 94] width 421 height 188
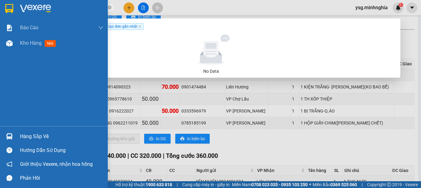
paste input "2222680"
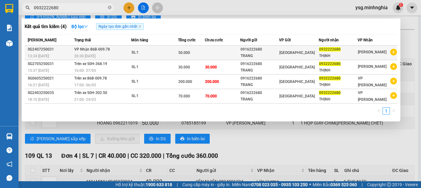
type input "0932222680"
click at [198, 55] on div "50.000" at bounding box center [191, 52] width 26 height 7
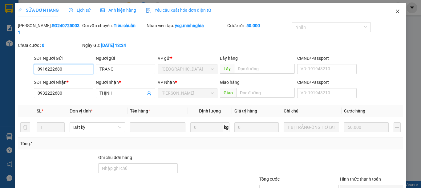
type input "0916222680"
type input "0932222680"
type input "50.000"
click at [389, 12] on span "Close" at bounding box center [397, 11] width 17 height 17
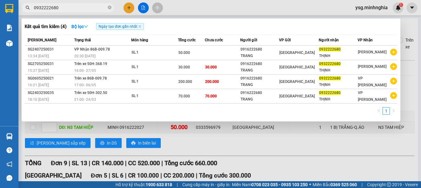
drag, startPoint x: 74, startPoint y: 10, endPoint x: 0, endPoint y: 9, distance: 73.9
click at [0, 9] on section "Kết quả tìm kiếm ( 4 ) Bộ lọc Ngày tạo đơn gần nhất Mã ĐH Trạng thái Món hàng T…" at bounding box center [210, 94] width 421 height 188
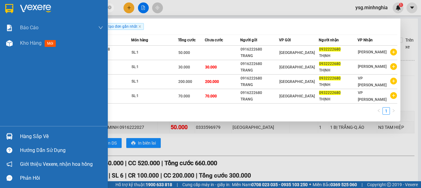
paste input "8648937"
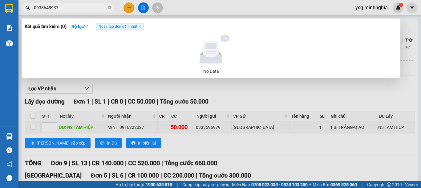
type input "0938648937"
drag, startPoint x: 0, startPoint y: 0, endPoint x: 0, endPoint y: 5, distance: 5.2
click at [0, 5] on section "Kết quả tìm kiếm ( 0 ) Bộ lọc Ngày tạo đơn gần nhất No Data 0938648937 ysg.minh…" at bounding box center [210, 94] width 421 height 188
type input "0865885524"
click at [110, 8] on icon "close-circle" at bounding box center [110, 8] width 4 height 4
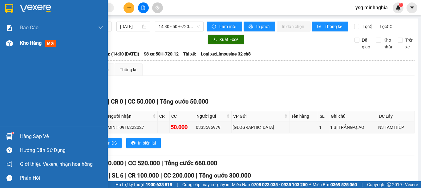
click at [4, 44] on div at bounding box center [9, 43] width 11 height 11
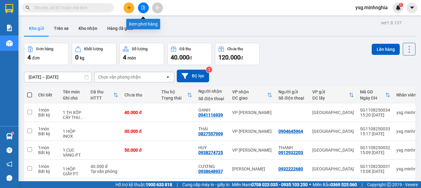
click at [147, 7] on button at bounding box center [143, 7] width 11 height 11
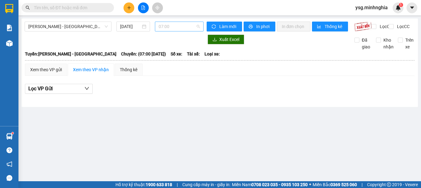
click at [176, 24] on span "07:00" at bounding box center [179, 26] width 41 height 9
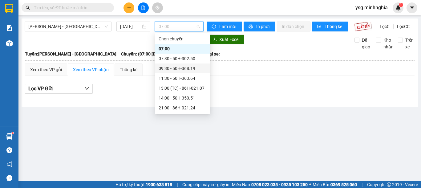
click at [177, 67] on div "09:30 - 50H-368.19" at bounding box center [183, 68] width 48 height 7
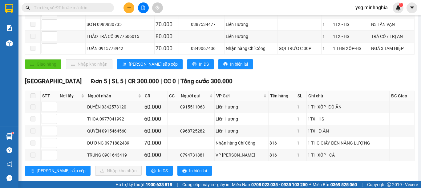
scroll to position [127, 0]
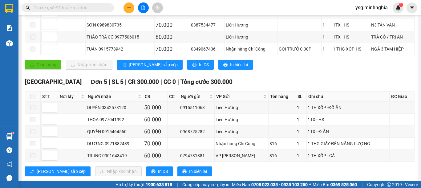
click at [62, 6] on input "text" at bounding box center [70, 7] width 73 height 7
paste input "0334567674"
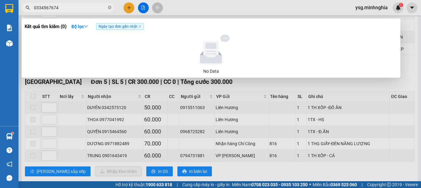
type input "0334567674"
click at [131, 8] on div at bounding box center [210, 94] width 421 height 188
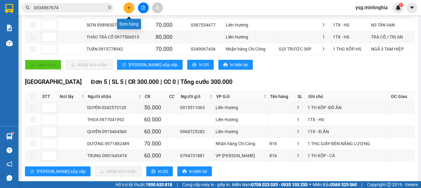
click at [128, 3] on button at bounding box center [129, 7] width 11 height 11
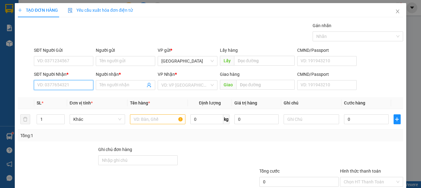
click at [75, 89] on input "SĐT Người Nhận *" at bounding box center [63, 85] width 59 height 10
click at [76, 97] on div "0389910655 - HAI" at bounding box center [62, 97] width 51 height 7
type input "0389910655"
type input "HAI"
type input "0389910655"
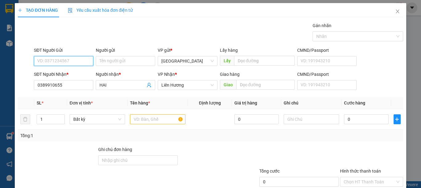
click at [52, 62] on input "SĐT Người Gửi" at bounding box center [63, 61] width 59 height 10
click at [71, 75] on div "0963535147" at bounding box center [62, 73] width 51 height 7
type input "0963535147"
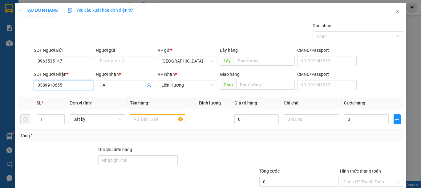
drag, startPoint x: 65, startPoint y: 86, endPoint x: 0, endPoint y: 86, distance: 65.3
click at [0, 86] on div "TẠO ĐƠN HÀNG Yêu cầu xuất hóa đơn điện tử Transit Pickup Surcharge Ids Transit …" at bounding box center [210, 94] width 421 height 188
click at [152, 122] on input "text" at bounding box center [157, 119] width 55 height 10
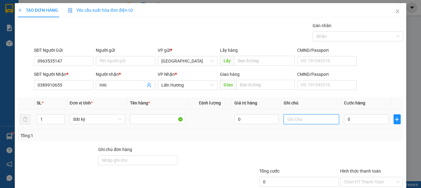
click at [308, 121] on input "text" at bounding box center [311, 119] width 55 height 10
type input "1 BAO TRẮNG-BẠT"
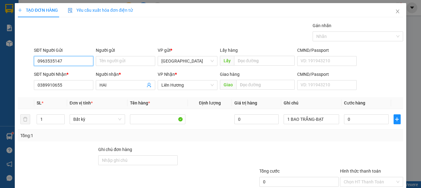
drag, startPoint x: 68, startPoint y: 59, endPoint x: 19, endPoint y: 64, distance: 48.6
click at [19, 64] on div "SĐT Người Gửi 0963535147 Người gửi Tên người gửi VP gửi * Sài Gòn Lấy hàng Lấy …" at bounding box center [210, 58] width 387 height 22
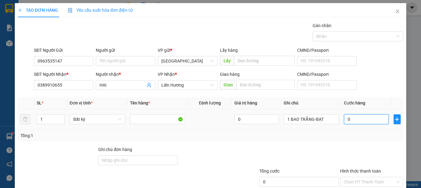
click at [367, 118] on input "0" at bounding box center [366, 119] width 44 height 10
type input "7"
type input "70"
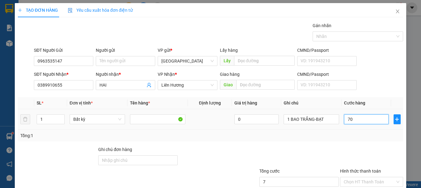
type input "70"
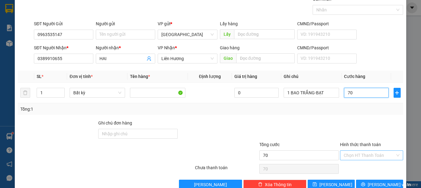
scroll to position [40, 0]
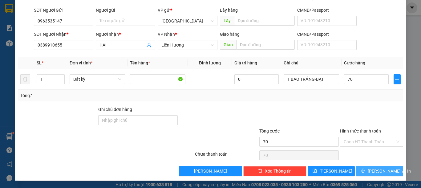
type input "70.000"
click at [368, 175] on button "[PERSON_NAME] và In" at bounding box center [379, 171] width 47 height 10
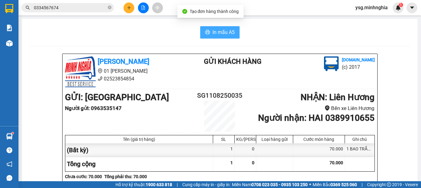
click at [230, 33] on span "In mẫu A5" at bounding box center [224, 32] width 22 height 8
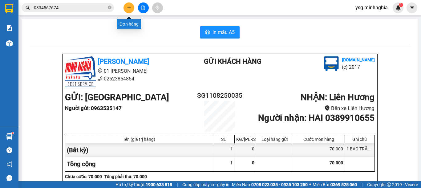
click at [131, 6] on icon "plus" at bounding box center [129, 8] width 4 height 4
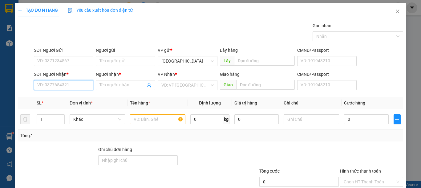
click at [81, 84] on input "SĐT Người Nhận *" at bounding box center [63, 85] width 59 height 10
click at [80, 89] on input "SĐT Người Nhận *" at bounding box center [63, 85] width 59 height 10
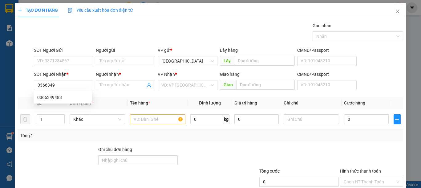
click at [80, 92] on div "0366349483 0366349483" at bounding box center [63, 97] width 59 height 12
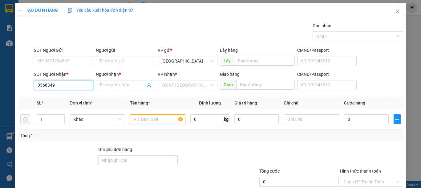
click at [76, 85] on input "0366349" at bounding box center [63, 85] width 59 height 10
click at [73, 99] on div "0366349483" at bounding box center [62, 97] width 51 height 7
type input "0366349483"
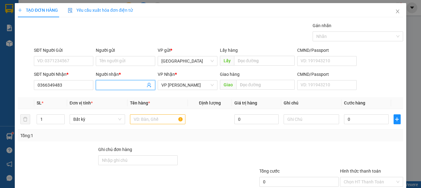
click at [119, 83] on input "Người nhận *" at bounding box center [123, 85] width 46 height 7
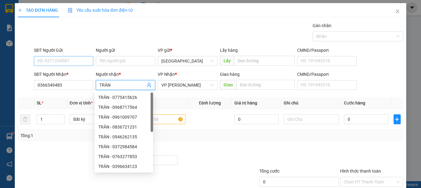
type input "TRÂN"
click at [64, 62] on input "SĐT Người Gửi" at bounding box center [63, 61] width 59 height 10
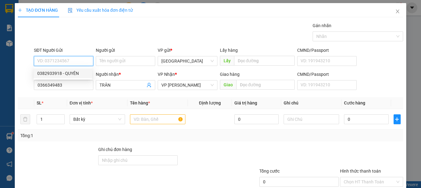
click at [66, 72] on div "0382933918 - QUYÊN" at bounding box center [62, 73] width 51 height 7
type input "0382933918"
type input "QUYÊN"
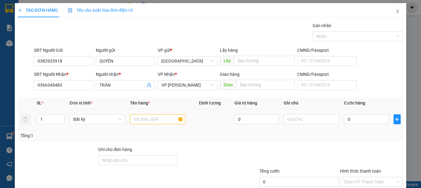
click at [151, 124] on div at bounding box center [157, 119] width 55 height 12
click at [151, 121] on input "text" at bounding box center [157, 119] width 55 height 10
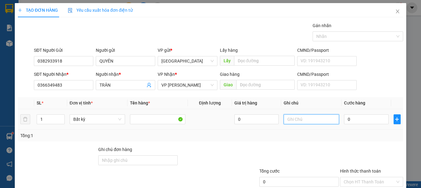
click at [291, 118] on input "text" at bounding box center [311, 119] width 55 height 10
type input "1 VALI XÁM KO"
click at [353, 121] on input "0" at bounding box center [366, 119] width 44 height 10
type input "4"
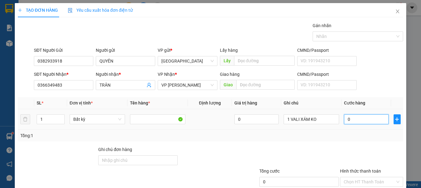
type input "4"
type input "40"
click at [364, 177] on input "Hình thức thanh toán" at bounding box center [369, 181] width 51 height 9
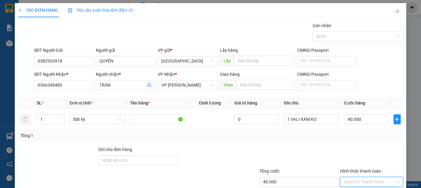
drag, startPoint x: 362, startPoint y: 153, endPoint x: 363, endPoint y: 157, distance: 3.9
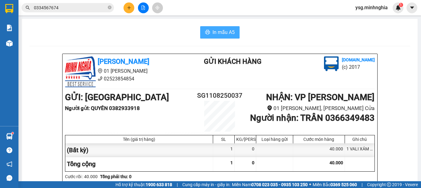
drag, startPoint x: 227, startPoint y: 32, endPoint x: 227, endPoint y: 28, distance: 4.6
click at [227, 31] on span "In mẫu A5" at bounding box center [224, 32] width 22 height 8
click at [6, 50] on div "Kho hàng mới" at bounding box center [9, 42] width 18 height 15
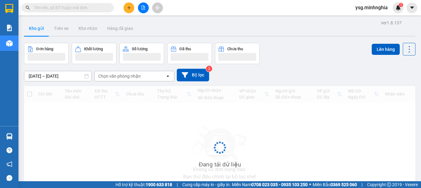
click at [66, 10] on input "text" at bounding box center [70, 7] width 73 height 7
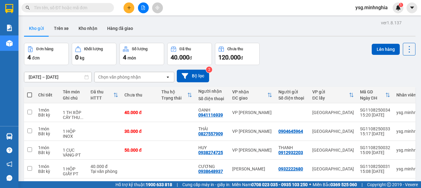
paste input "0389910655"
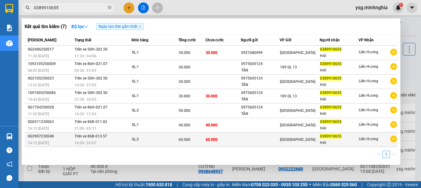
type input "0389910655"
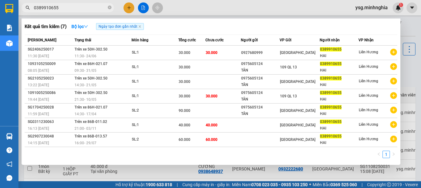
click at [204, 137] on div "60.000" at bounding box center [192, 139] width 26 height 7
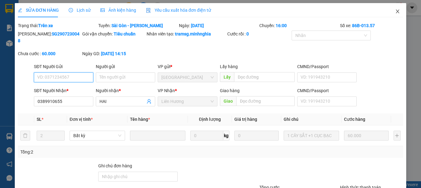
type input "0389910655"
type input "60.000"
click at [396, 12] on icon "close" at bounding box center [397, 12] width 3 height 4
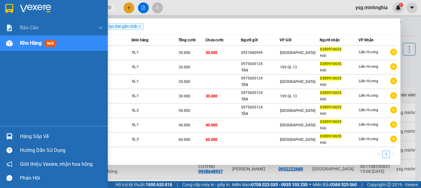
drag, startPoint x: 79, startPoint y: 10, endPoint x: 12, endPoint y: 10, distance: 66.9
click at [12, 10] on section "Kết quả tìm kiếm ( 7 ) Bộ lọc Ngày tạo đơn gần nhất Mã ĐH Trạng thái Món hàng T…" at bounding box center [210, 94] width 421 height 188
paste input "963535147"
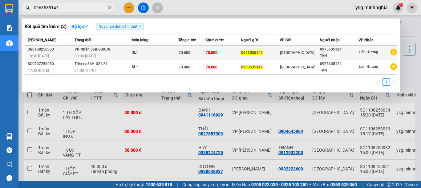
type input "0963535147"
click at [182, 52] on span "70.000" at bounding box center [185, 53] width 12 height 4
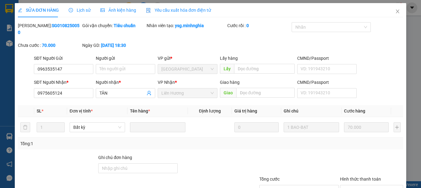
type input "0963535147"
type input "0975605124"
type input "70.000"
click at [395, 9] on icon "close" at bounding box center [397, 11] width 5 height 5
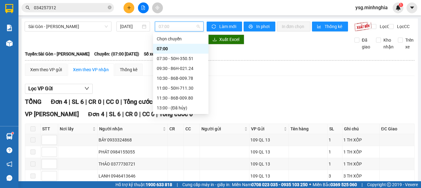
click at [193, 144] on div "17:00 (TC) - 50H-293.85" at bounding box center [181, 147] width 48 height 7
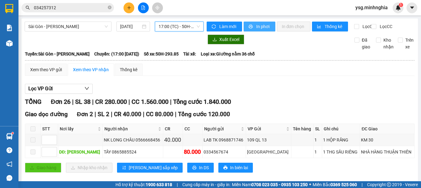
click at [261, 23] on span "In phơi" at bounding box center [263, 26] width 14 height 7
click at [75, 31] on span "Sài Gòn - [PERSON_NAME]" at bounding box center [67, 26] width 79 height 9
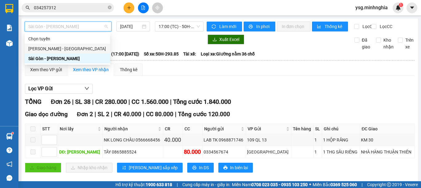
drag, startPoint x: 68, startPoint y: 50, endPoint x: 124, endPoint y: 42, distance: 56.6
click at [73, 50] on div "[PERSON_NAME] - [GEOGRAPHIC_DATA]" at bounding box center [67, 48] width 78 height 7
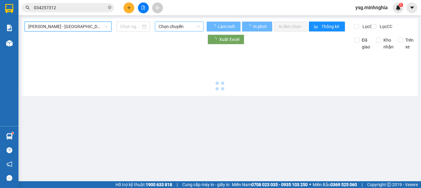
type input "[DATE]"
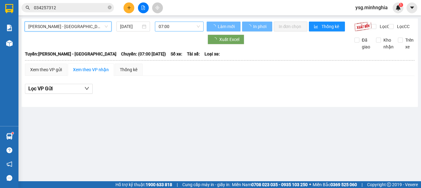
click at [168, 29] on span "07:00" at bounding box center [179, 26] width 41 height 9
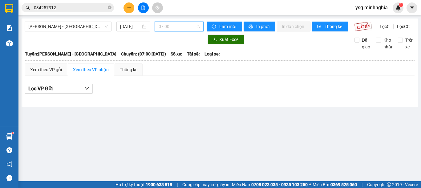
scroll to position [10, 0]
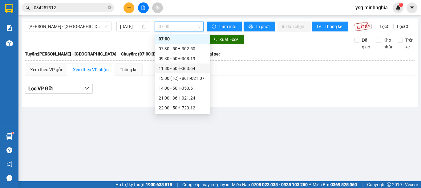
click at [169, 67] on div "11:30 - 50H-363.64" at bounding box center [183, 68] width 48 height 7
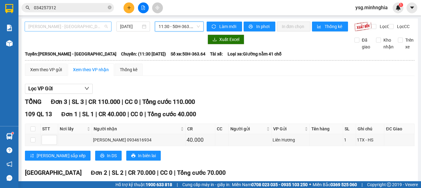
click at [67, 22] on div "[PERSON_NAME] - [GEOGRAPHIC_DATA]" at bounding box center [68, 27] width 87 height 10
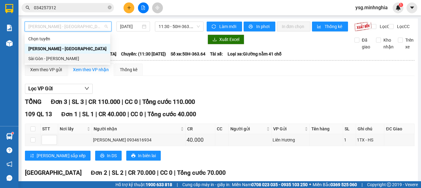
click at [48, 60] on div "Sài Gòn - [PERSON_NAME]" at bounding box center [67, 58] width 78 height 7
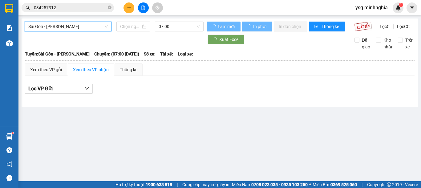
type input "[DATE]"
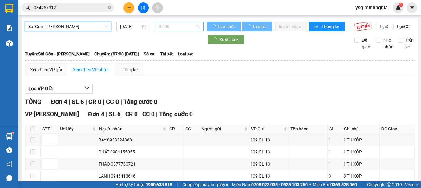
click at [185, 30] on span "07:00" at bounding box center [179, 26] width 41 height 9
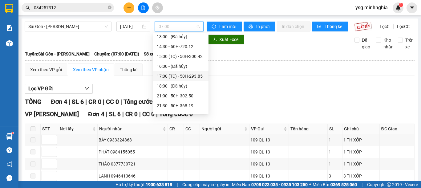
scroll to position [79, 0]
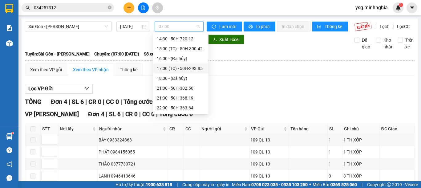
click at [183, 69] on div "17:00 (TC) - 50H-293.85" at bounding box center [181, 68] width 48 height 7
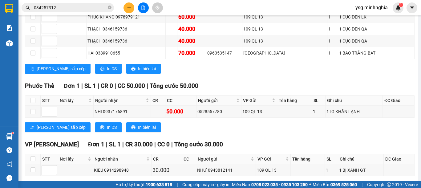
scroll to position [453, 0]
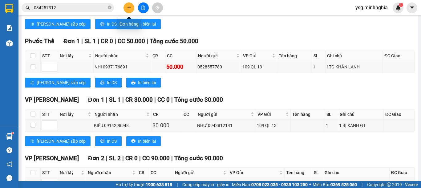
click at [125, 7] on button at bounding box center [129, 7] width 11 height 11
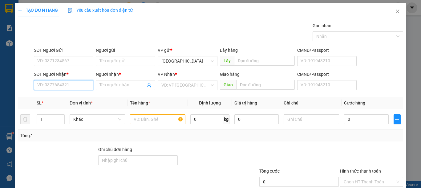
click at [59, 86] on input "SĐT Người Nhận *" at bounding box center [63, 85] width 59 height 10
click at [71, 98] on div "0984542592 - [PERSON_NAME]" at bounding box center [67, 97] width 61 height 7
type input "0984542592"
type input "KHÁNH"
type input "0984542592"
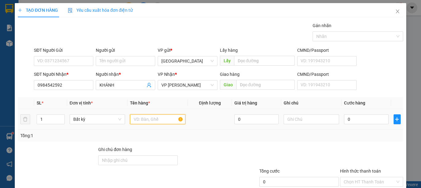
click at [140, 122] on input "text" at bounding box center [157, 119] width 55 height 10
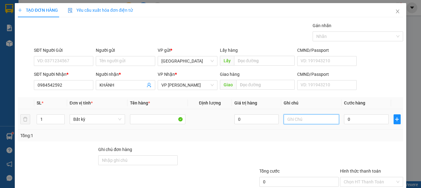
click at [305, 119] on input "text" at bounding box center [311, 119] width 55 height 10
type input "1 CỤC ĐEN ĐL"
click at [354, 119] on input "0" at bounding box center [366, 119] width 44 height 10
type input "8"
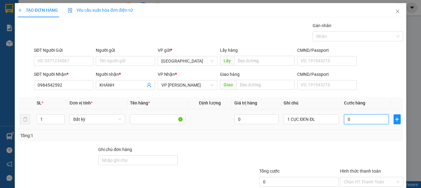
type input "8"
type input "80"
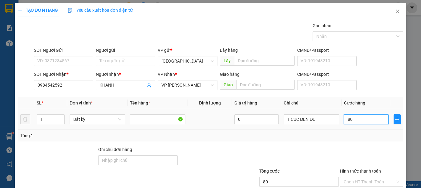
scroll to position [40, 0]
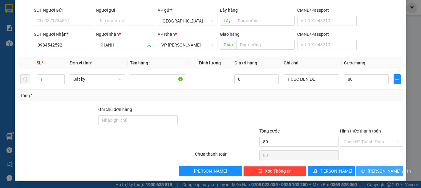
type input "80.000"
click at [373, 173] on span "[PERSON_NAME] và In" at bounding box center [389, 171] width 43 height 7
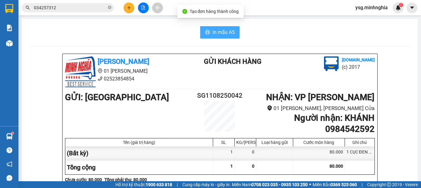
click at [215, 34] on span "In mẫu A5" at bounding box center [224, 32] width 22 height 8
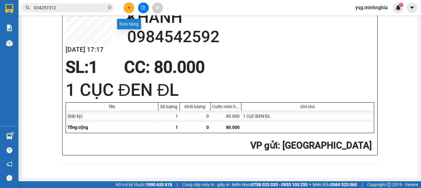
click at [129, 6] on icon "plus" at bounding box center [129, 8] width 4 height 4
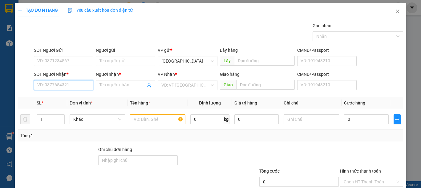
click at [73, 83] on input "SĐT Người Nhận *" at bounding box center [63, 85] width 59 height 10
type input "0353165665"
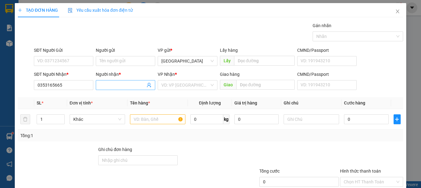
click at [103, 85] on input "Người nhận *" at bounding box center [123, 85] width 46 height 7
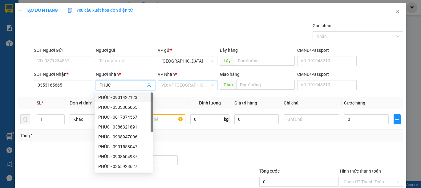
type input "PHÚC"
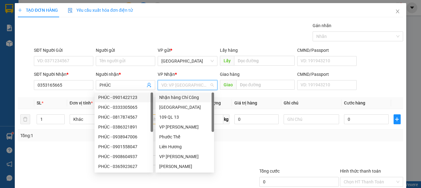
click at [189, 84] on input "search" at bounding box center [185, 84] width 48 height 9
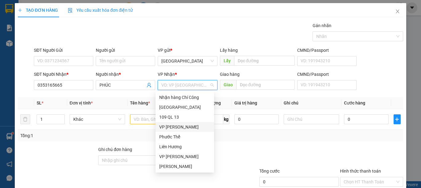
click at [181, 127] on div "VP [PERSON_NAME]" at bounding box center [184, 127] width 51 height 7
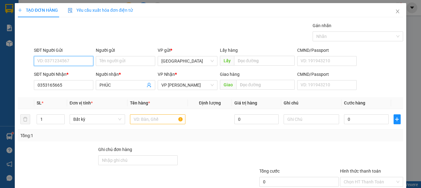
click at [73, 64] on input "SĐT Người Gửi" at bounding box center [63, 61] width 59 height 10
type input "0909281144"
click at [147, 122] on input "text" at bounding box center [157, 119] width 55 height 10
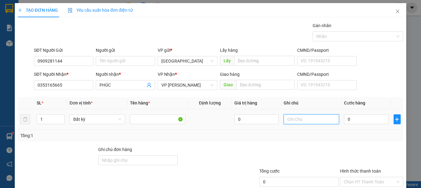
click at [299, 122] on input "text" at bounding box center [311, 119] width 55 height 10
type input "1 TH XỐP-ĐỒ ĂN, BỘ ẤM TRÀ"
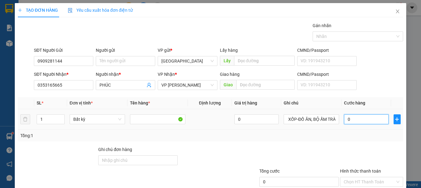
scroll to position [0, 0]
click at [354, 116] on input "0" at bounding box center [366, 119] width 44 height 10
type input "6"
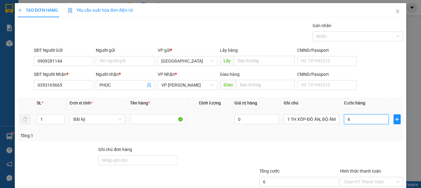
type input "60"
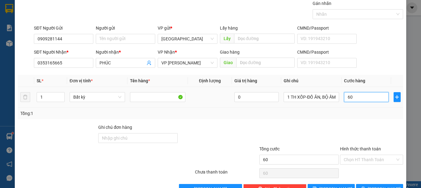
scroll to position [40, 0]
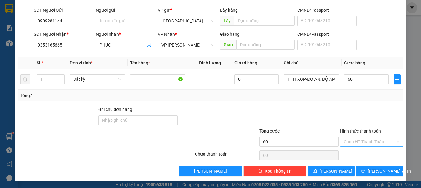
type input "60.000"
click at [373, 139] on input "Hình thức thanh toán" at bounding box center [369, 141] width 51 height 9
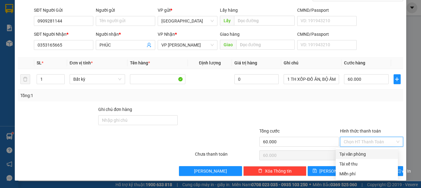
click at [358, 155] on div "Tại văn phòng" at bounding box center [367, 154] width 55 height 7
type input "0"
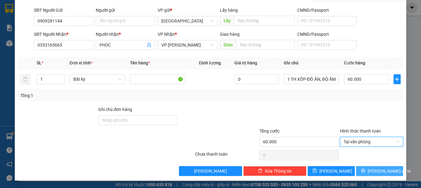
click at [375, 168] on span "[PERSON_NAME] và In" at bounding box center [389, 171] width 43 height 7
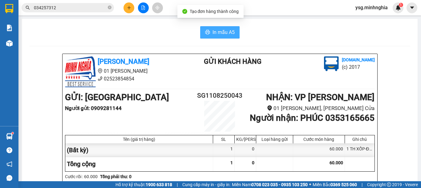
click at [219, 37] on button "In mẫu A5" at bounding box center [219, 32] width 39 height 12
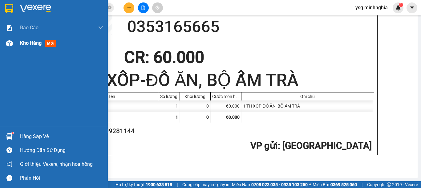
click at [2, 41] on div "Kho hàng mới" at bounding box center [54, 42] width 108 height 15
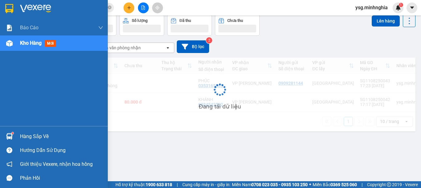
scroll to position [28, 0]
